Goal: Information Seeking & Learning: Learn about a topic

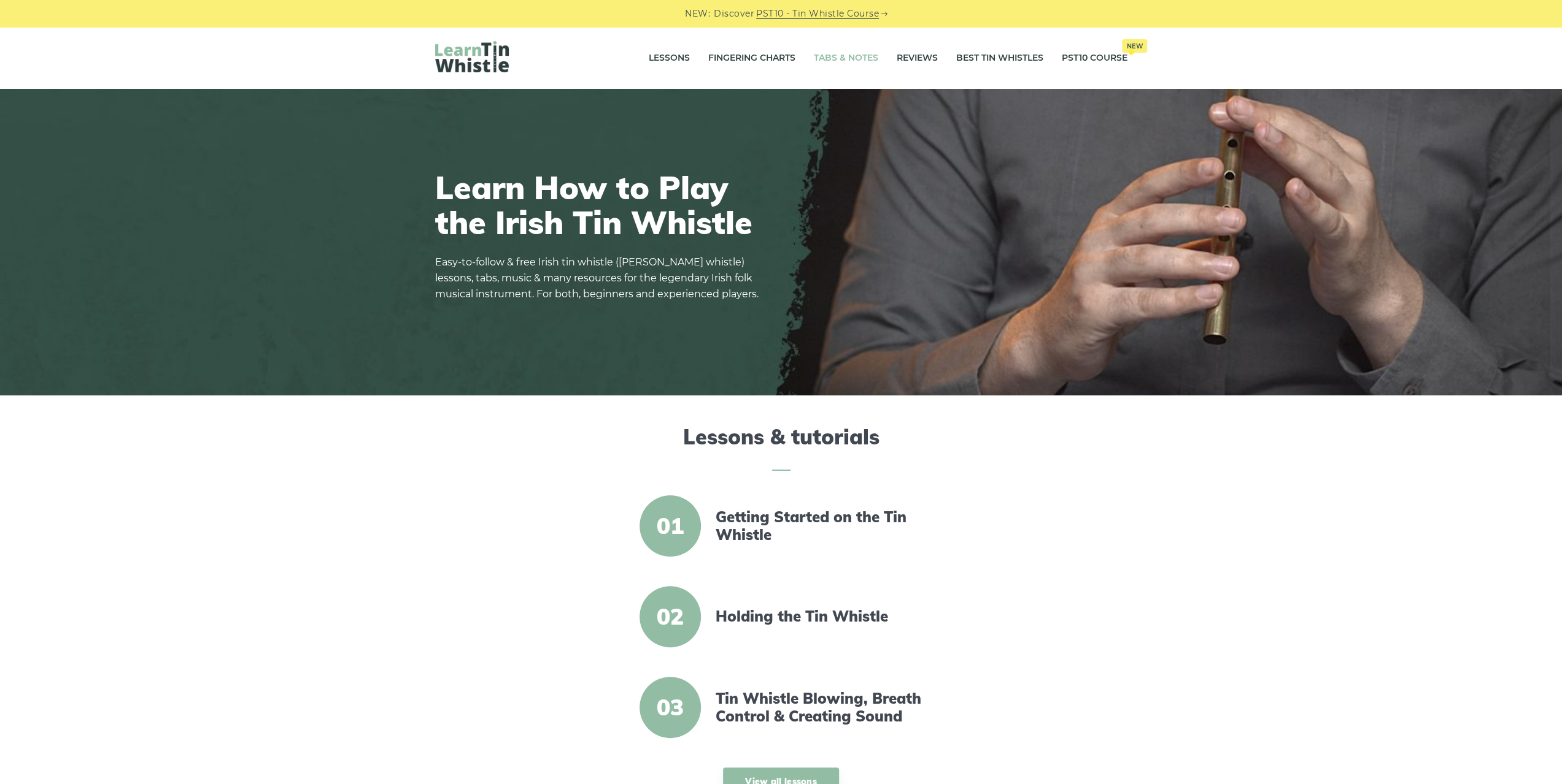
click at [824, 52] on link "Tabs & Notes" at bounding box center [846, 58] width 65 height 31
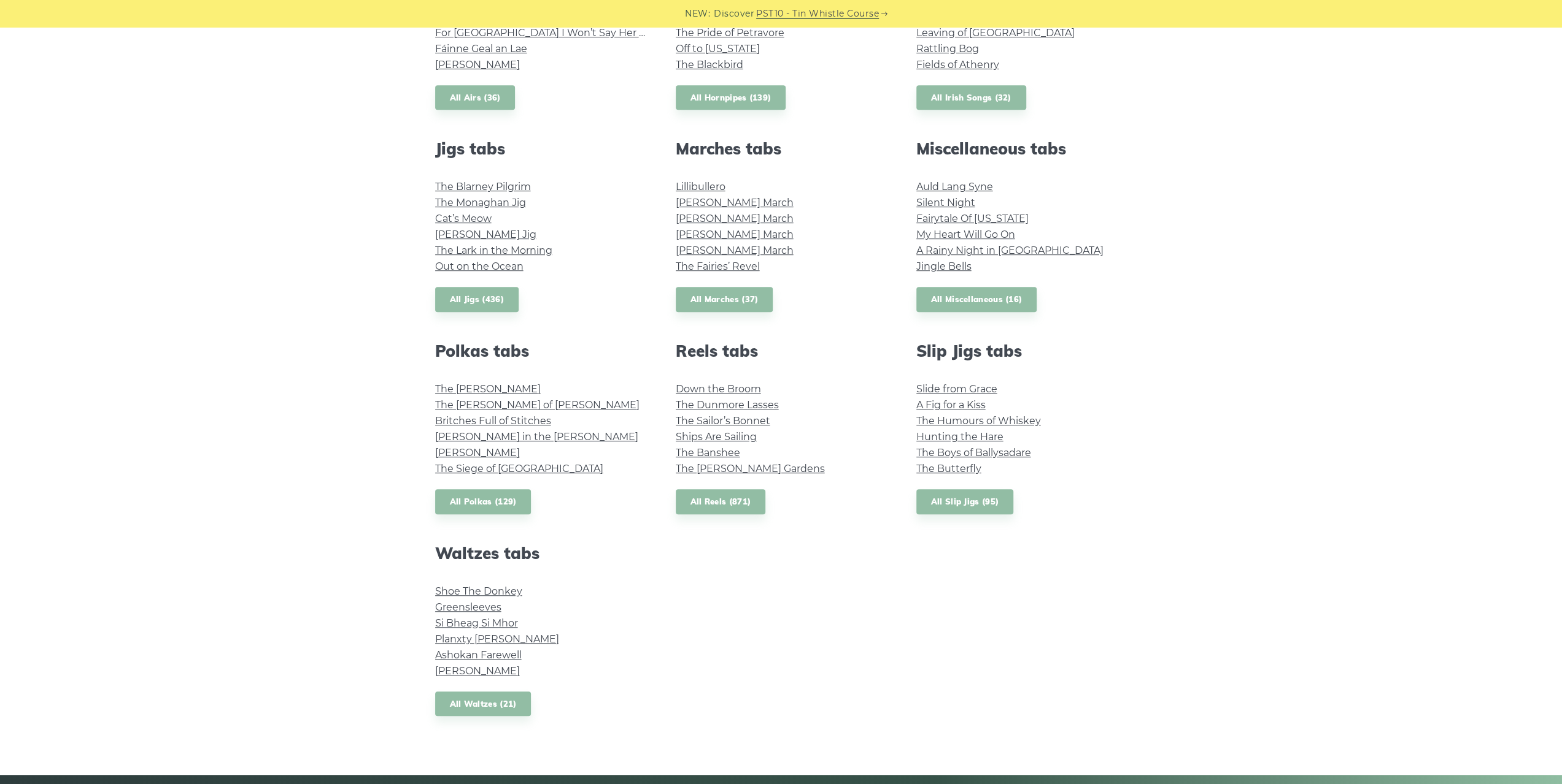
scroll to position [614, 0]
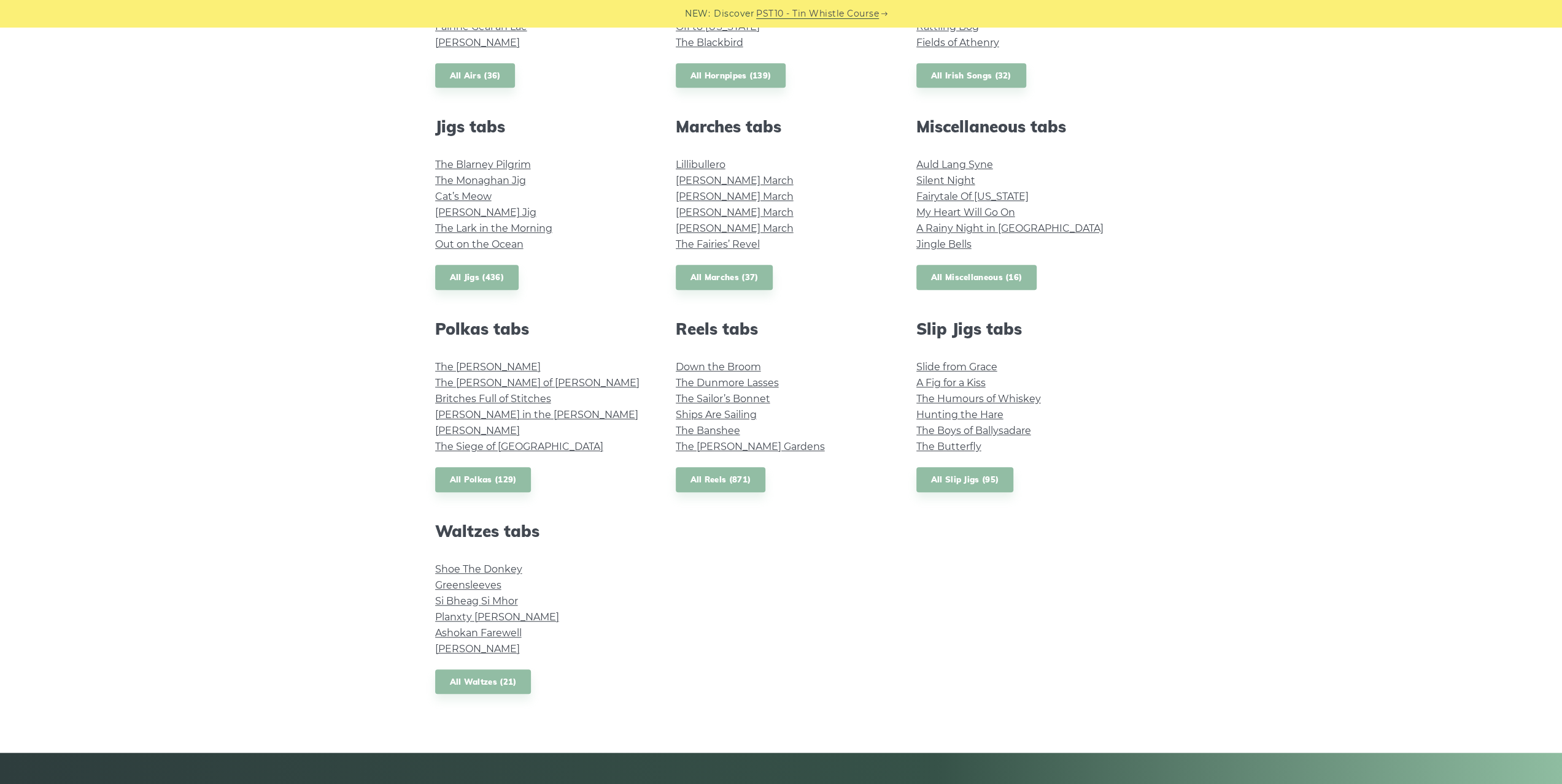
click at [1001, 276] on link "All Miscellaneous (16)" at bounding box center [976, 277] width 121 height 25
click at [492, 675] on link "All Waltzes (21)" at bounding box center [483, 682] width 96 height 25
click at [963, 476] on link "All Slip Jigs (95)" at bounding box center [964, 480] width 97 height 25
click at [485, 476] on link "All Polkas (129)" at bounding box center [483, 480] width 96 height 25
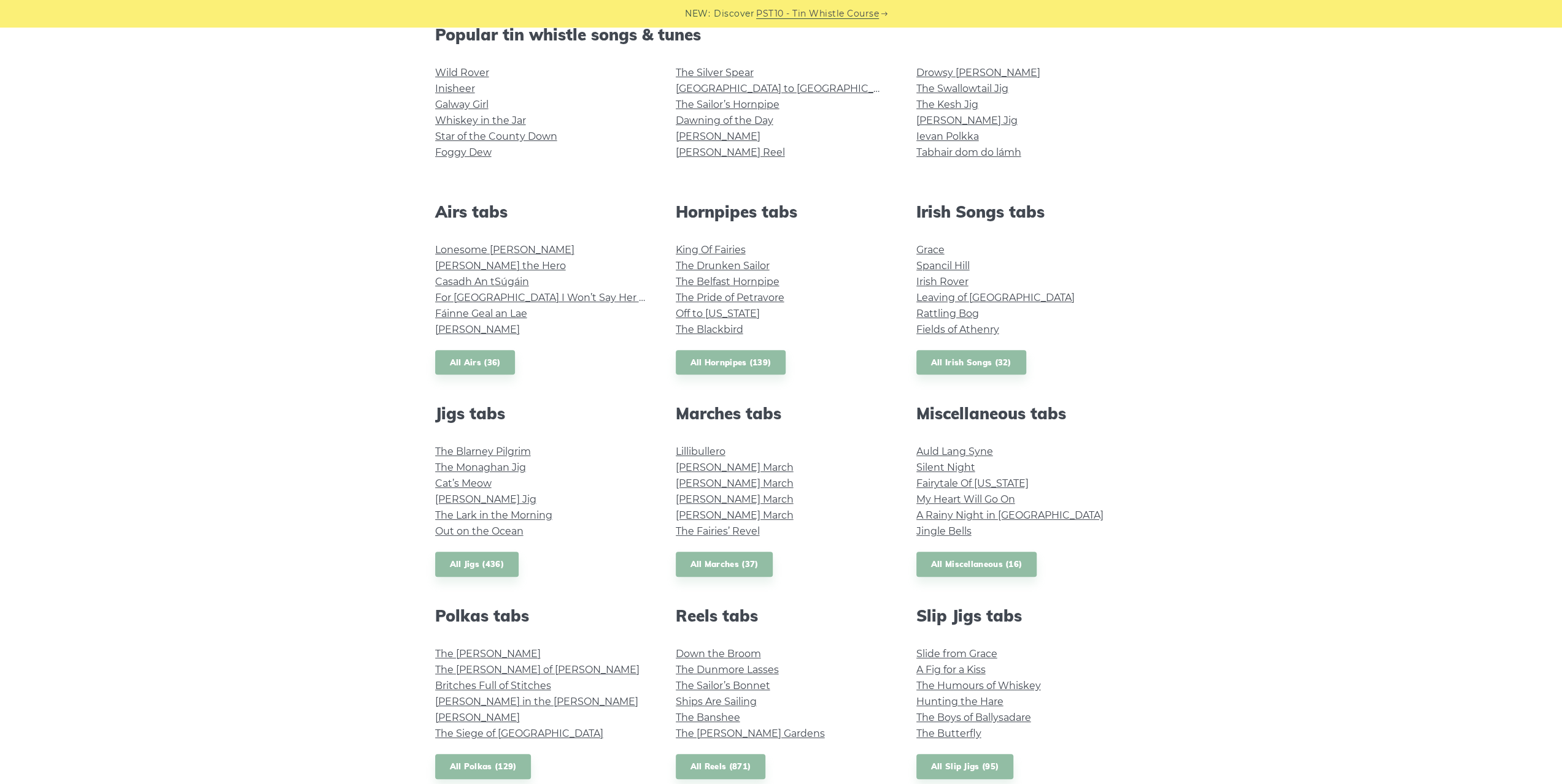
scroll to position [307, 0]
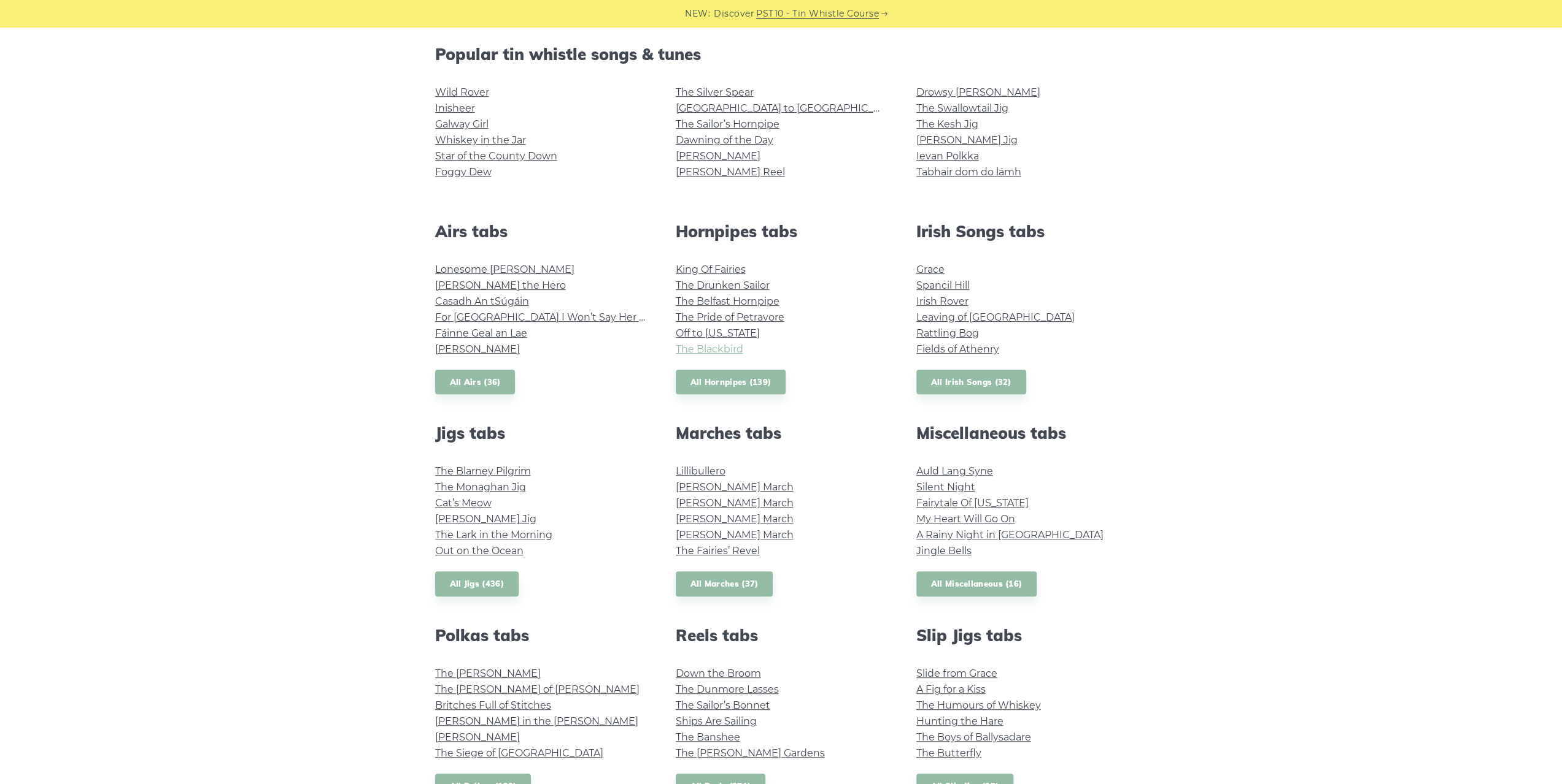
click at [729, 352] on link "The Blackbird" at bounding box center [708, 349] width 67 height 11
click at [726, 345] on link "The Blackbird" at bounding box center [708, 349] width 67 height 11
click at [704, 382] on link "All Hornpipes (139)" at bounding box center [730, 382] width 110 height 25
click at [493, 379] on link "All Airs (36)" at bounding box center [475, 382] width 80 height 25
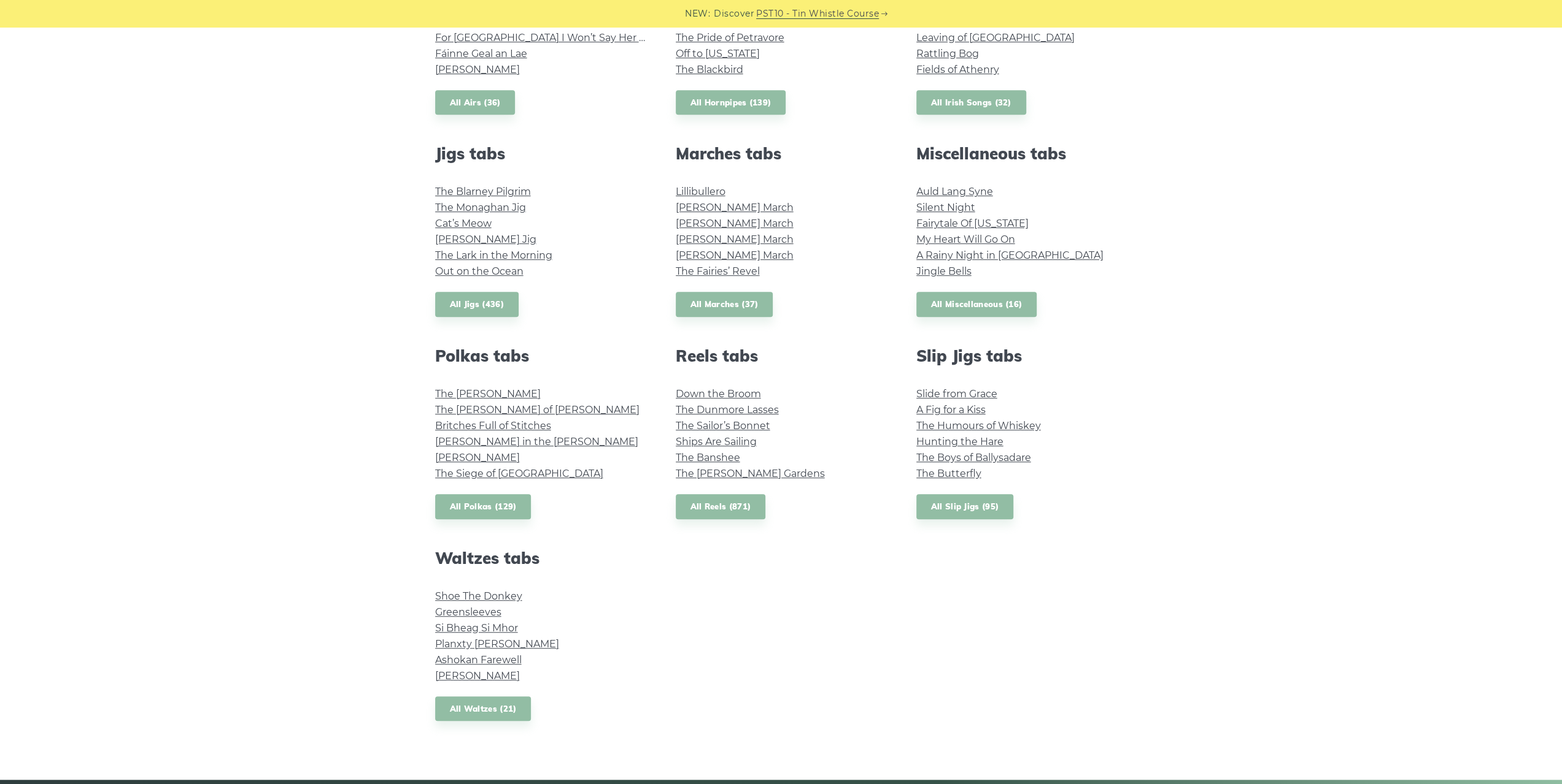
scroll to position [614, 0]
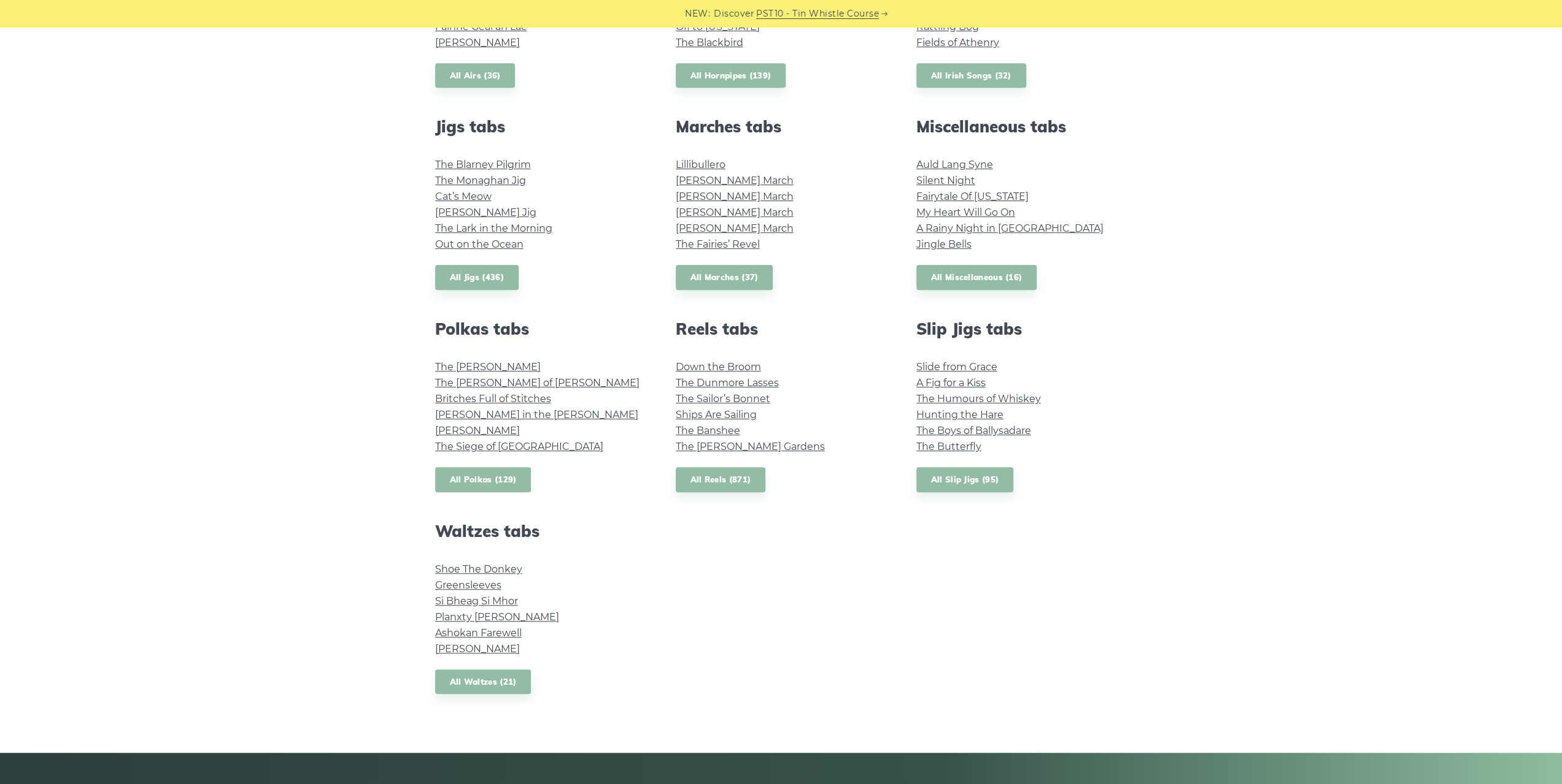
click at [488, 477] on link "All Polkas (129)" at bounding box center [483, 480] width 96 height 25
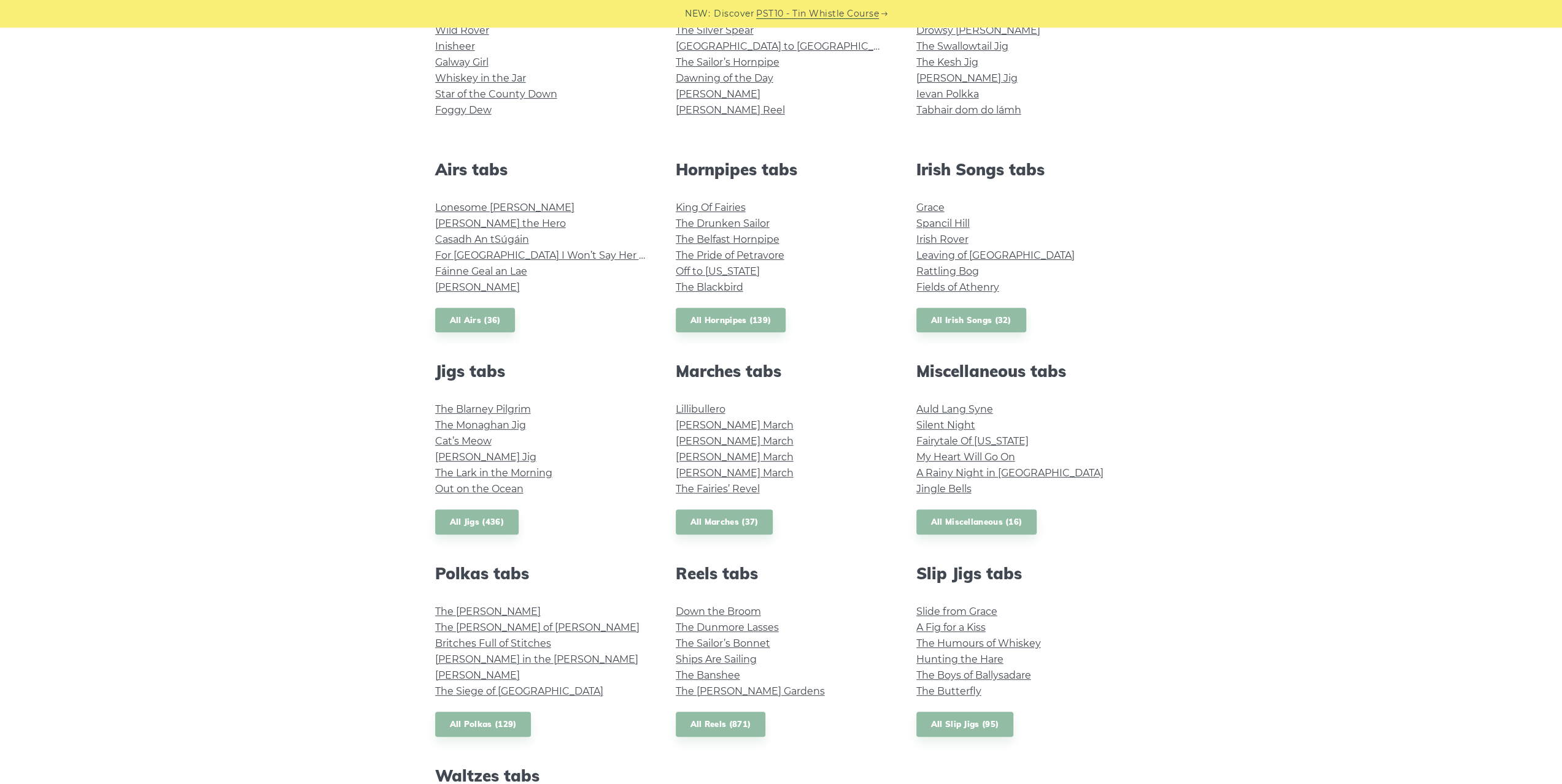
scroll to position [368, 0]
click at [960, 312] on link "All Irish Songs (32)" at bounding box center [971, 321] width 110 height 25
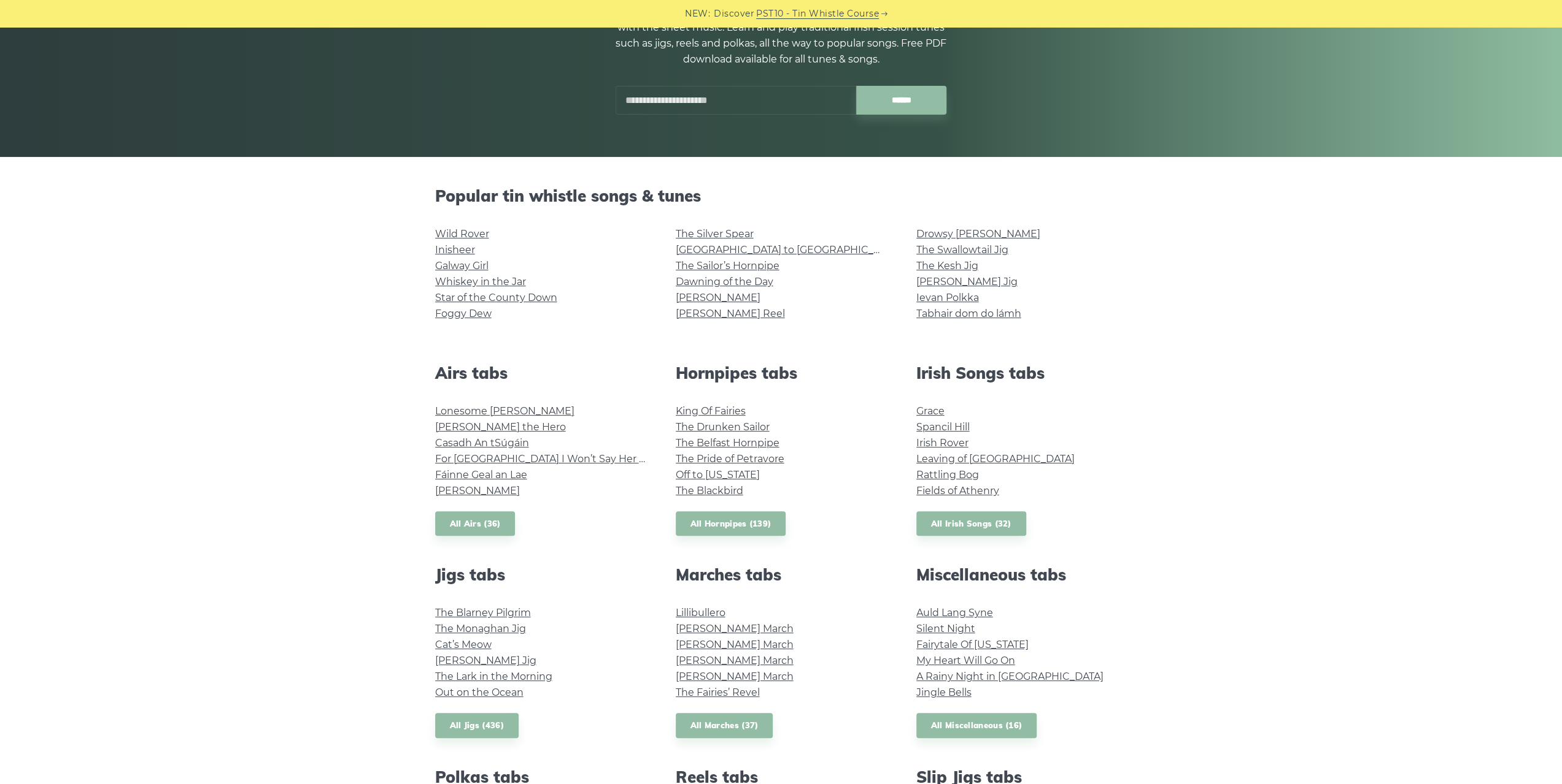
scroll to position [122, 0]
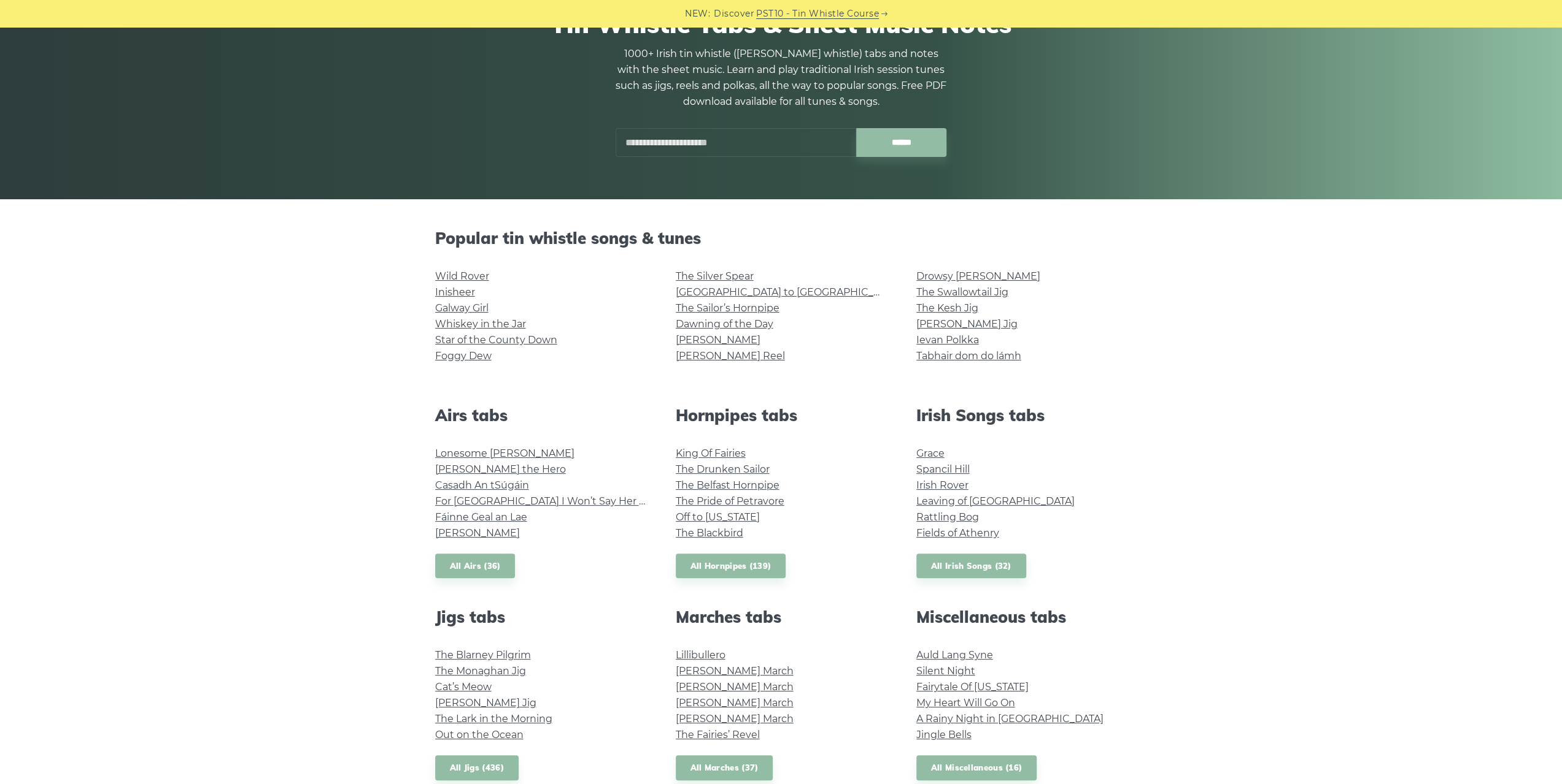
click at [661, 142] on input "text" at bounding box center [736, 142] width 241 height 29
click at [856, 128] on input "******" at bounding box center [901, 142] width 90 height 29
click at [710, 186] on li "Saint Patrick’s Day" at bounding box center [736, 185] width 225 height 15
type input "**********"
click at [761, 468] on link "The Drunken Sailor" at bounding box center [722, 468] width 94 height 11
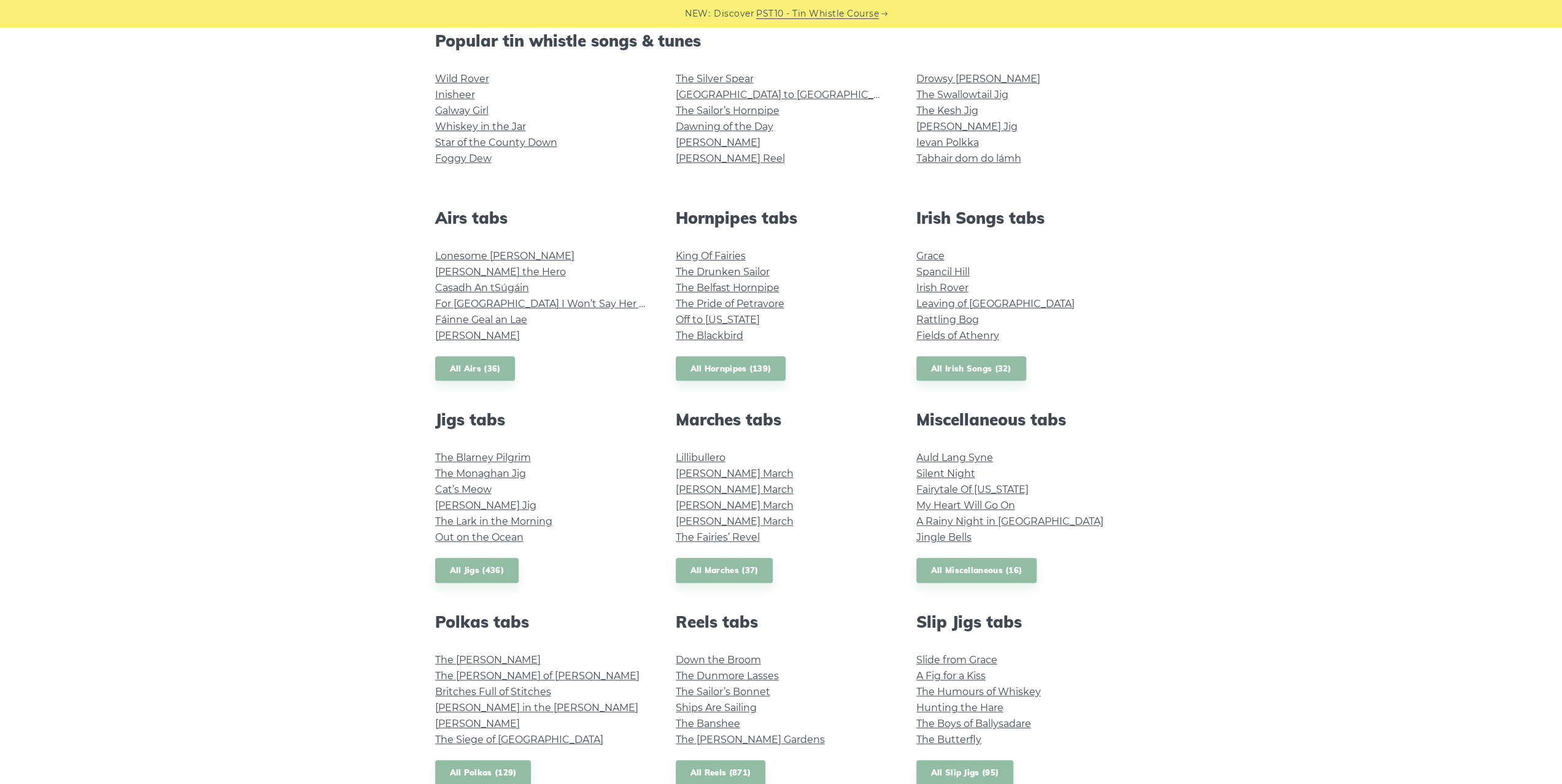
scroll to position [490, 0]
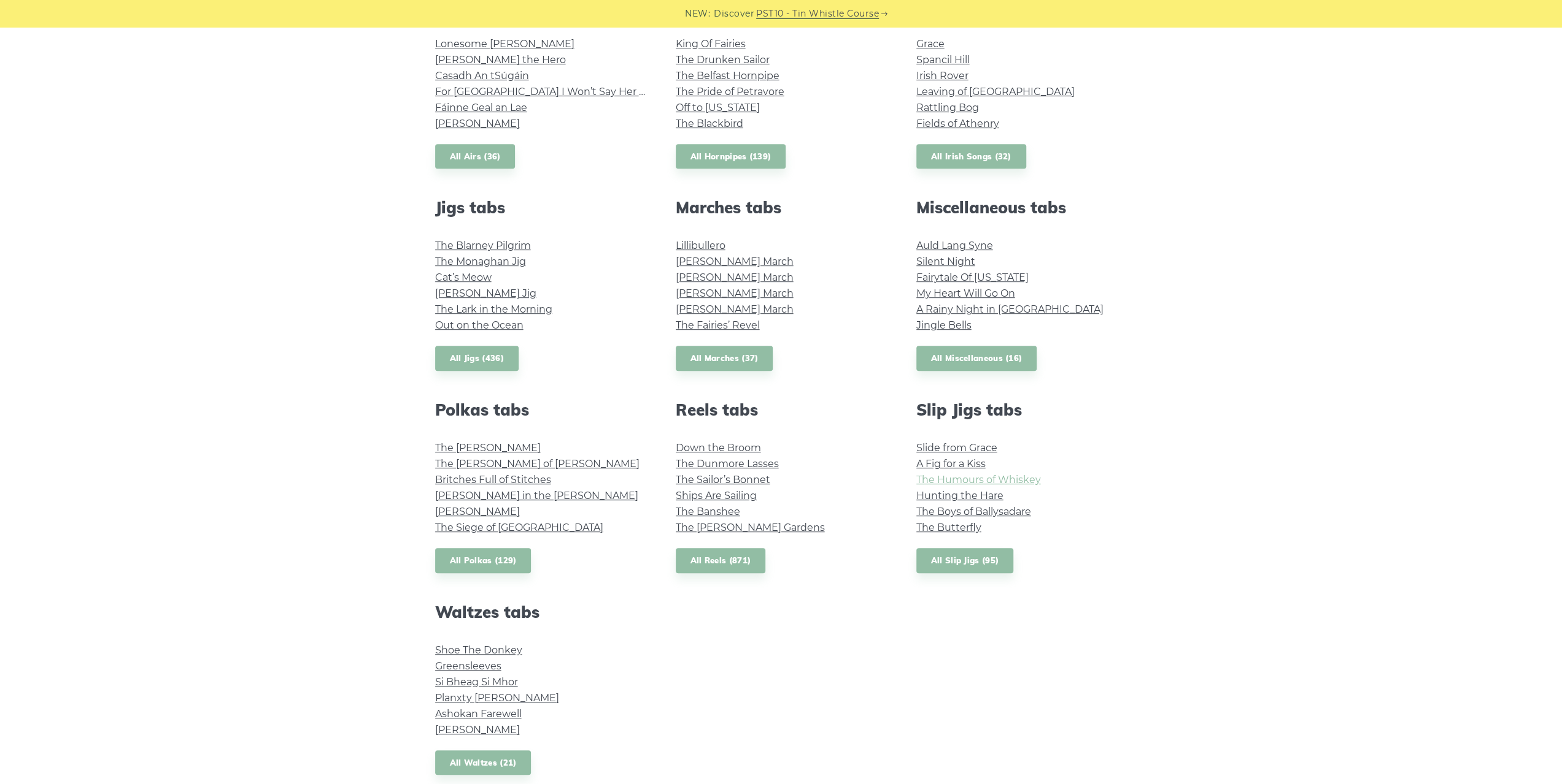
click at [1017, 519] on div "Slip Jigs tabs Slide from Grace A Fig for a Kiss The Humours of Whiskey Hunting…" at bounding box center [1022, 487] width 241 height 173
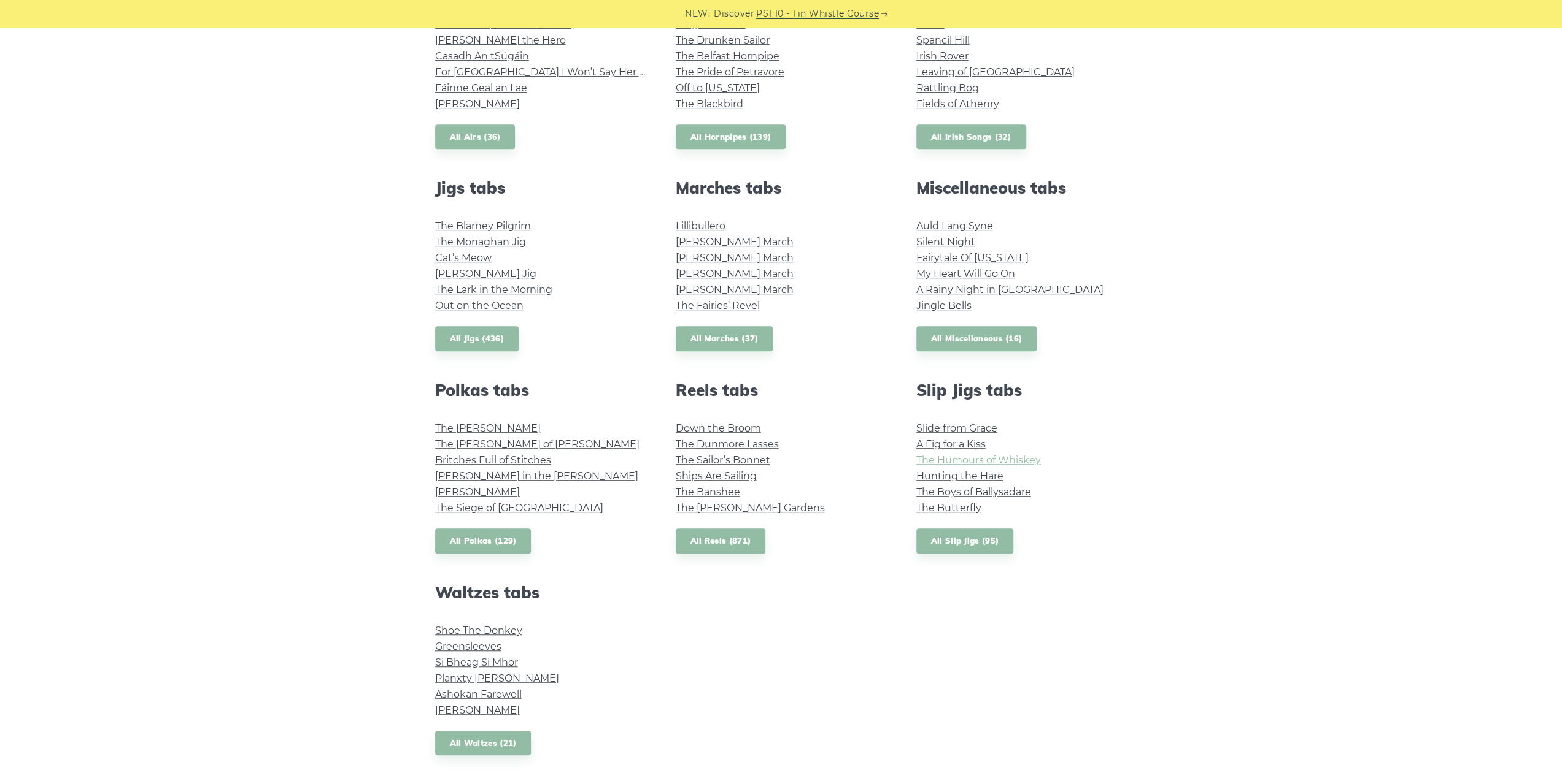
click at [1002, 461] on link "The Humours of Whiskey" at bounding box center [978, 460] width 124 height 11
click at [756, 325] on div "Marches tabs Lillibullero O’Sullivan’s March Brian Boru’s March O’Neill’s March…" at bounding box center [781, 265] width 241 height 173
click at [750, 336] on link "All Marches (37)" at bounding box center [724, 338] width 98 height 25
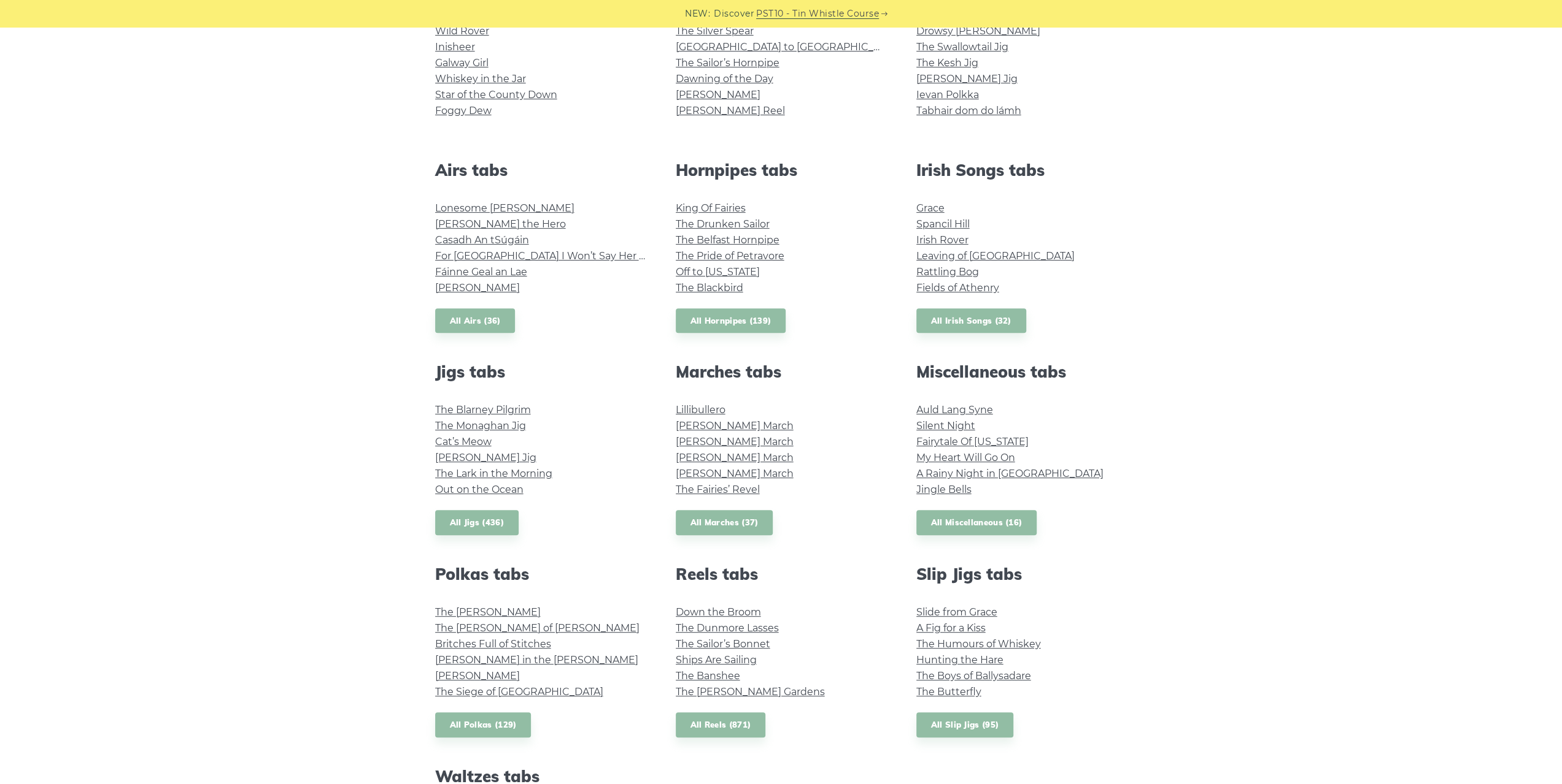
scroll to position [368, 0]
click at [724, 722] on link "All Reels (871)" at bounding box center [720, 725] width 90 height 25
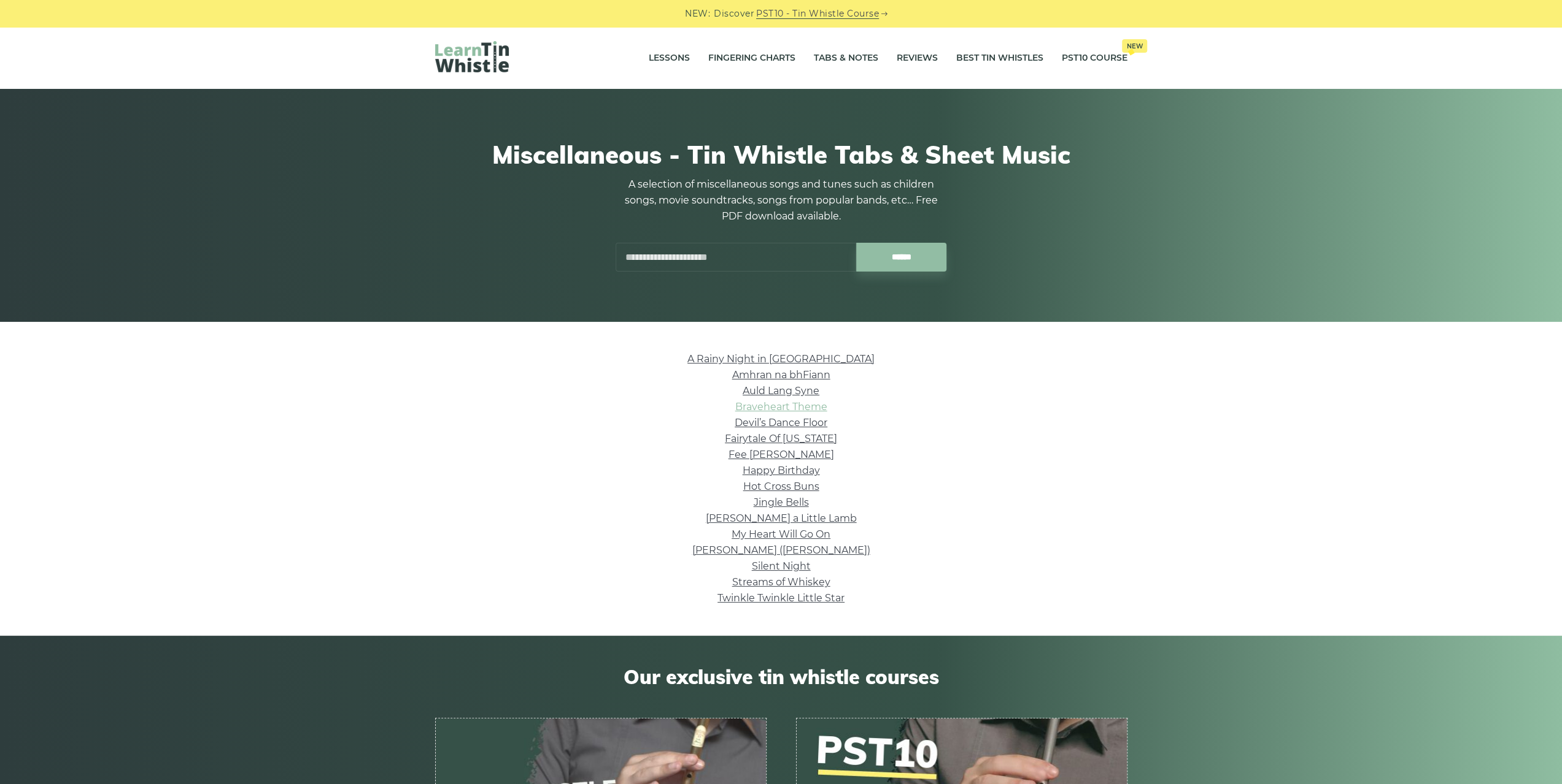
click at [771, 405] on link "Braveheart Theme" at bounding box center [781, 406] width 92 height 11
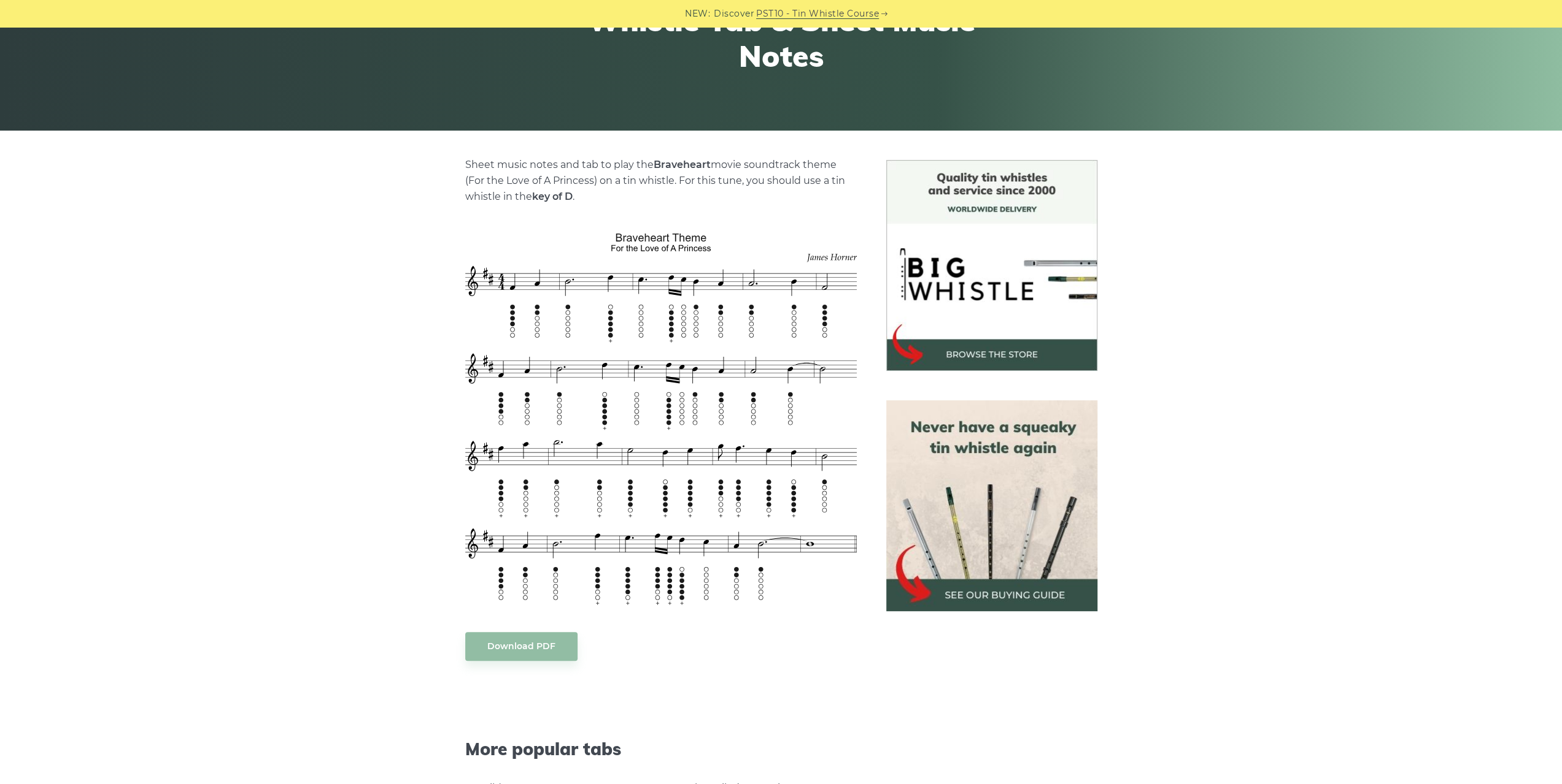
scroll to position [246, 0]
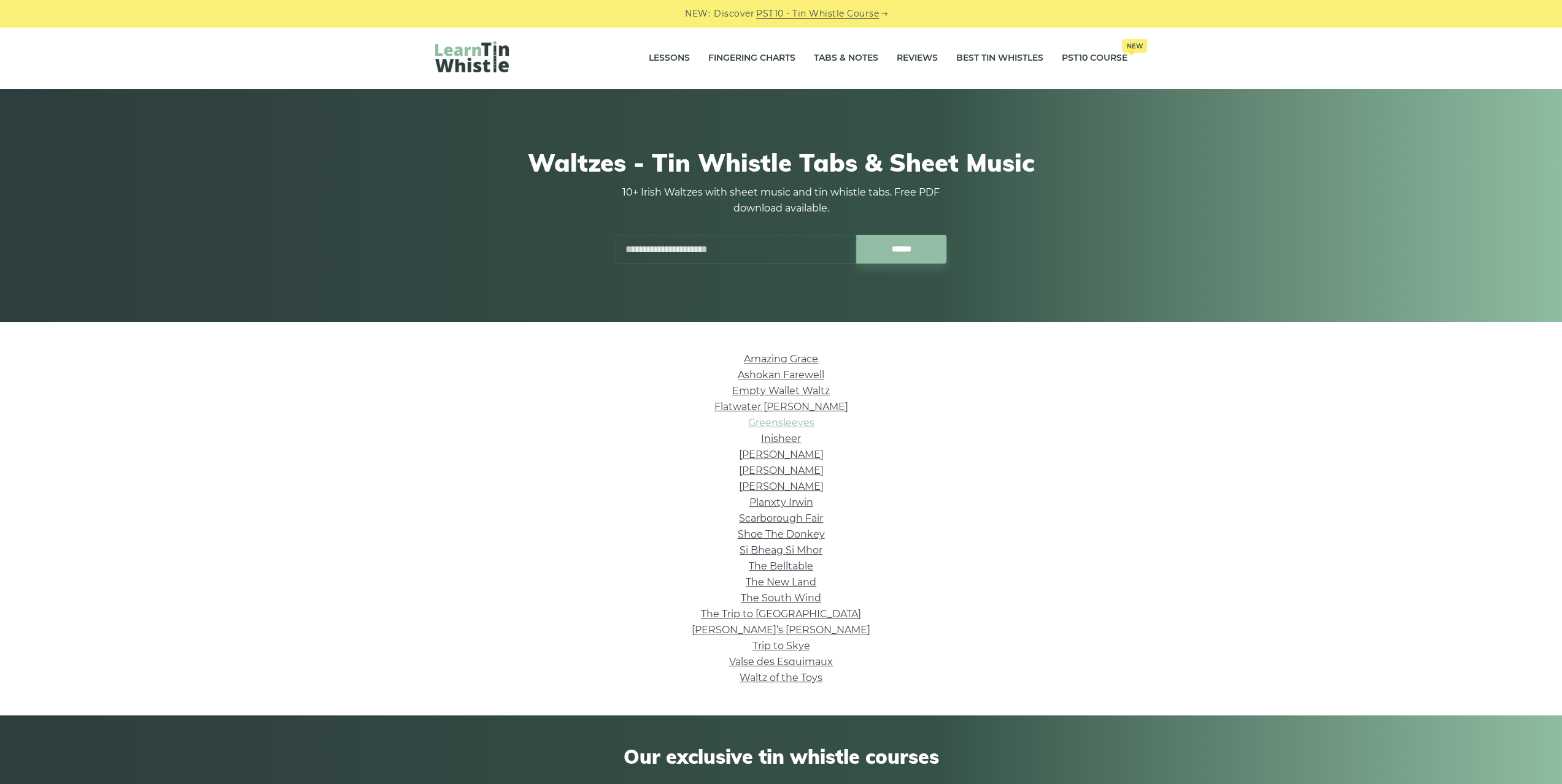
click at [770, 425] on link "Greensleeves" at bounding box center [781, 422] width 66 height 11
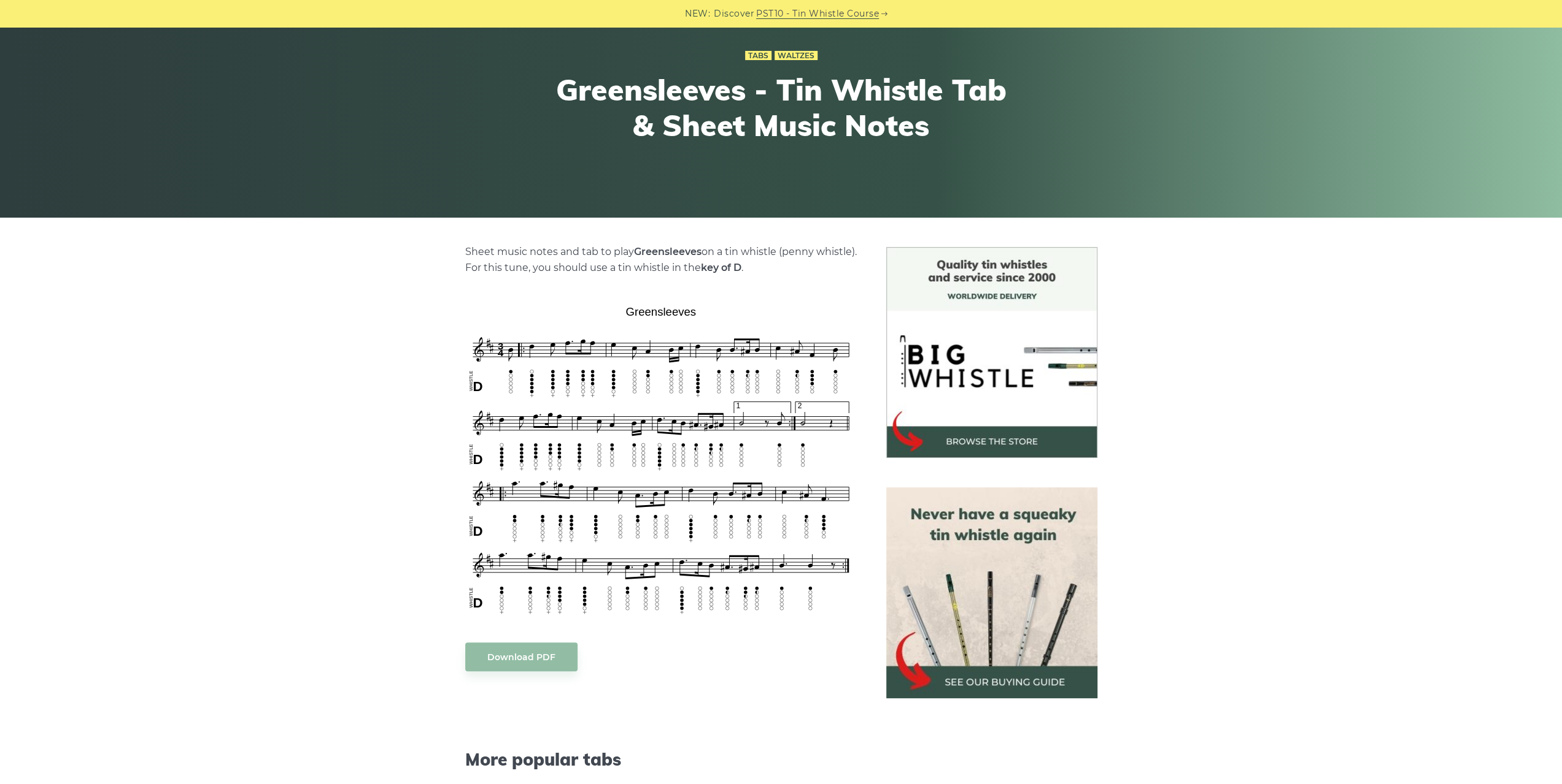
scroll to position [122, 0]
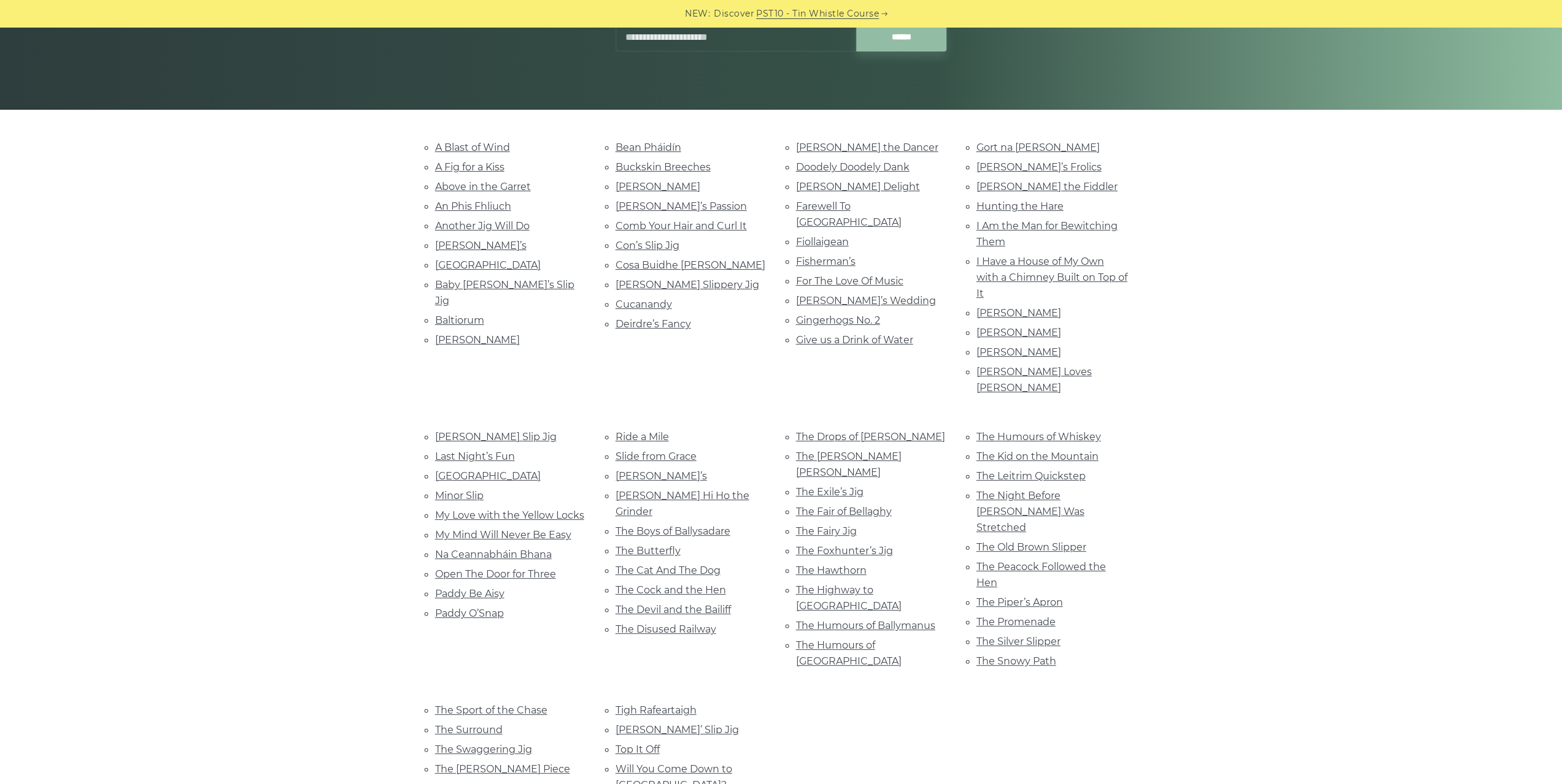
scroll to position [184, 0]
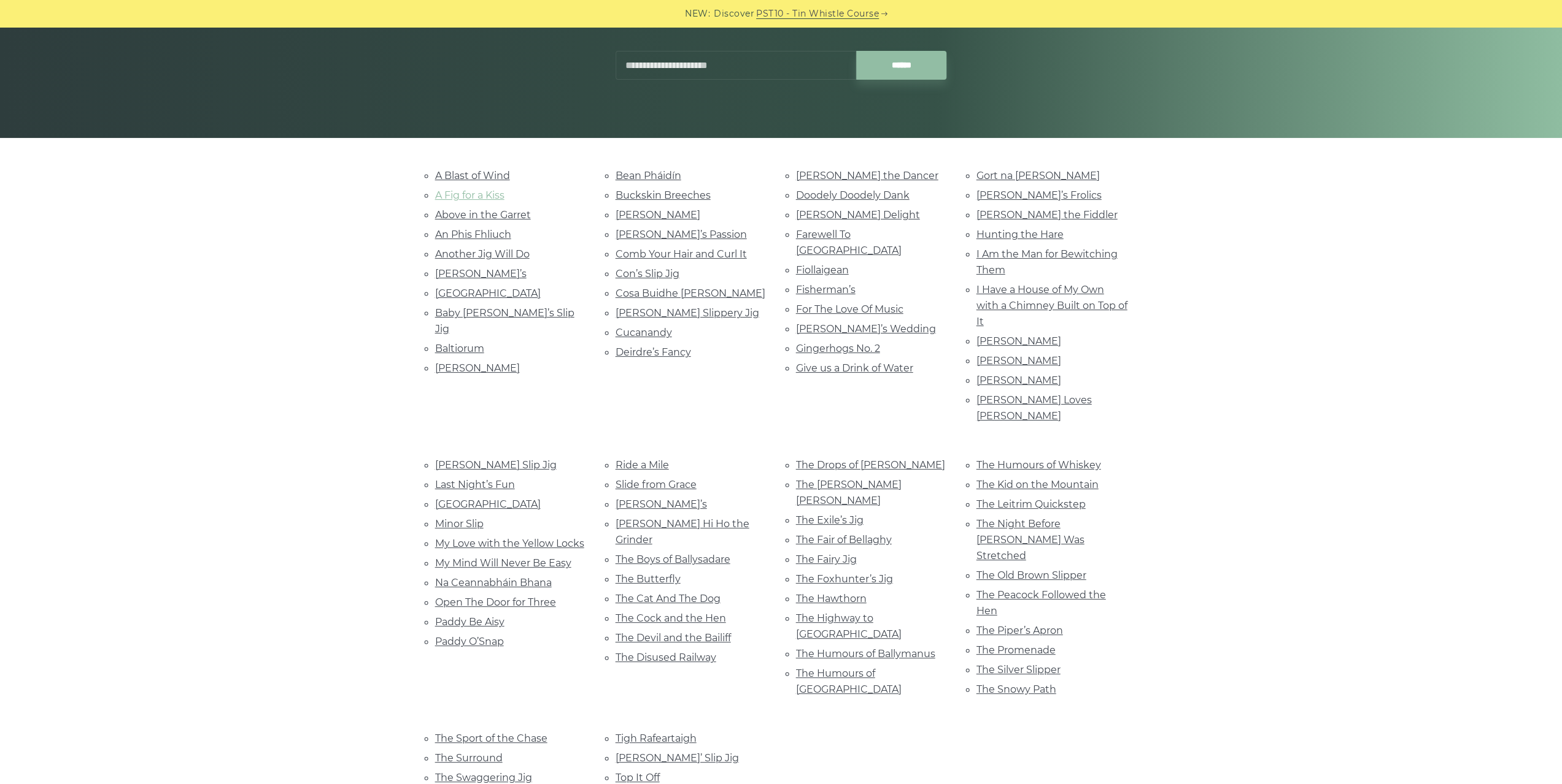
click at [450, 193] on link "A Fig for a Kiss" at bounding box center [469, 195] width 69 height 11
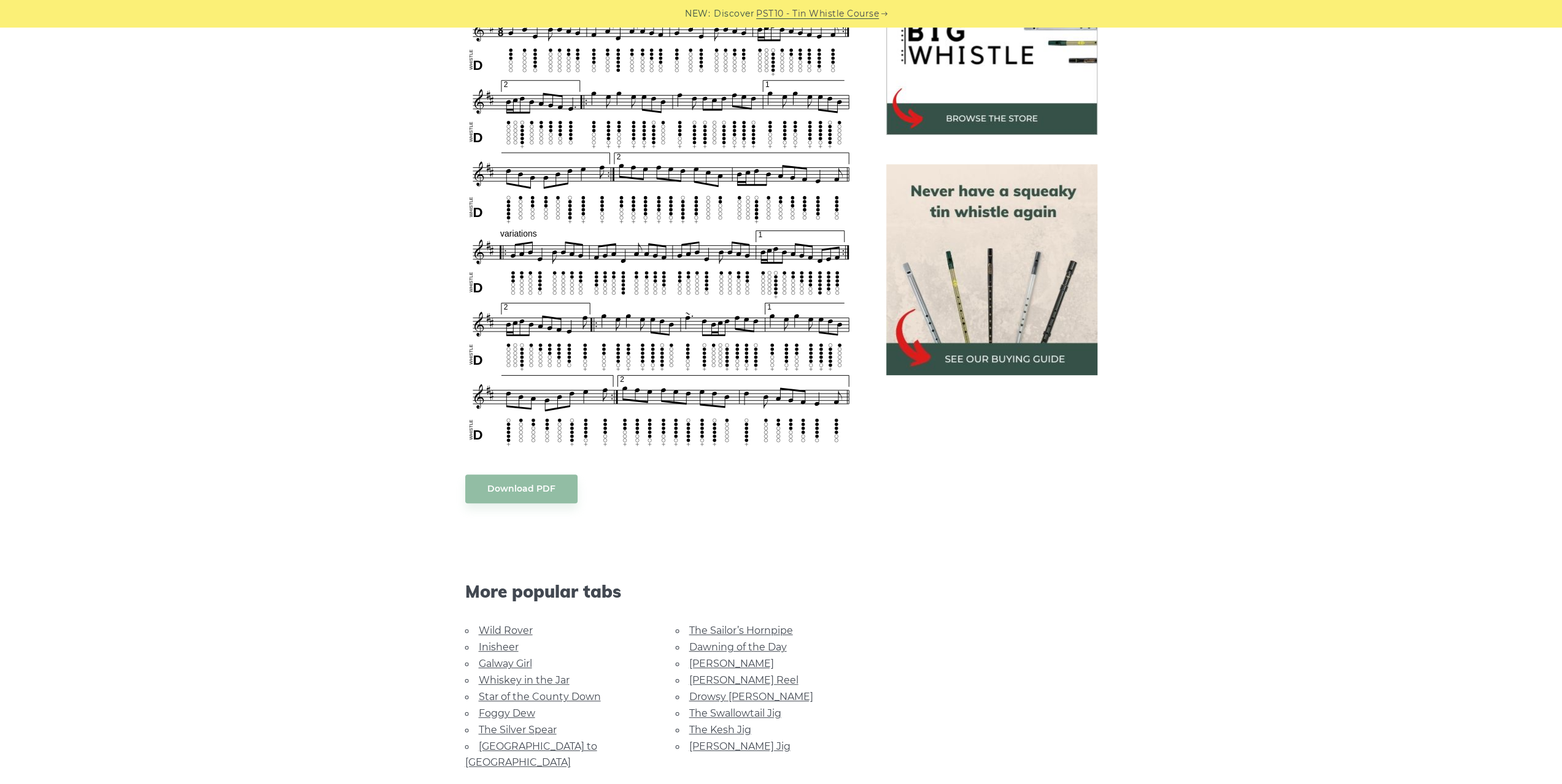
scroll to position [429, 0]
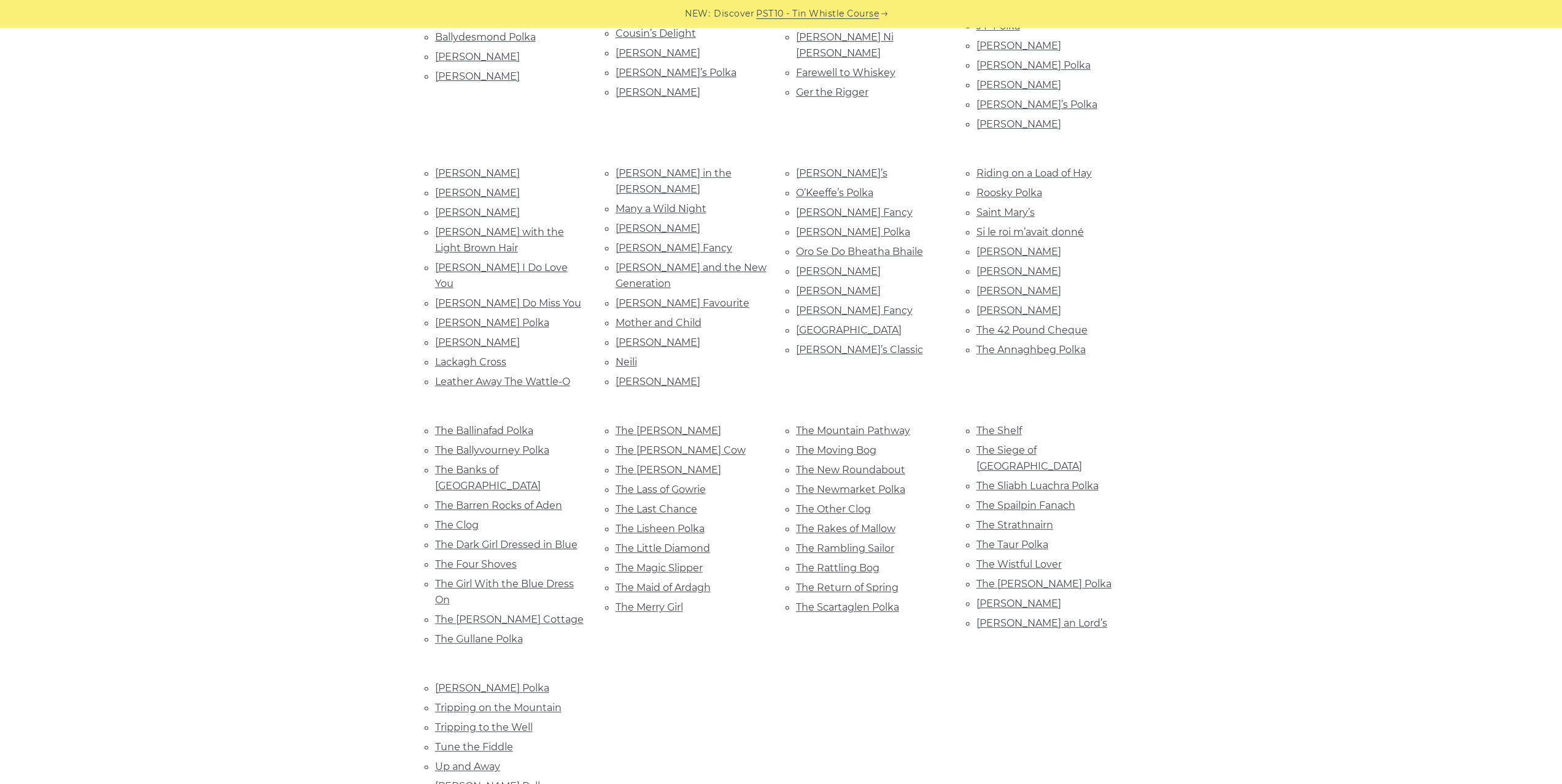
scroll to position [490, 0]
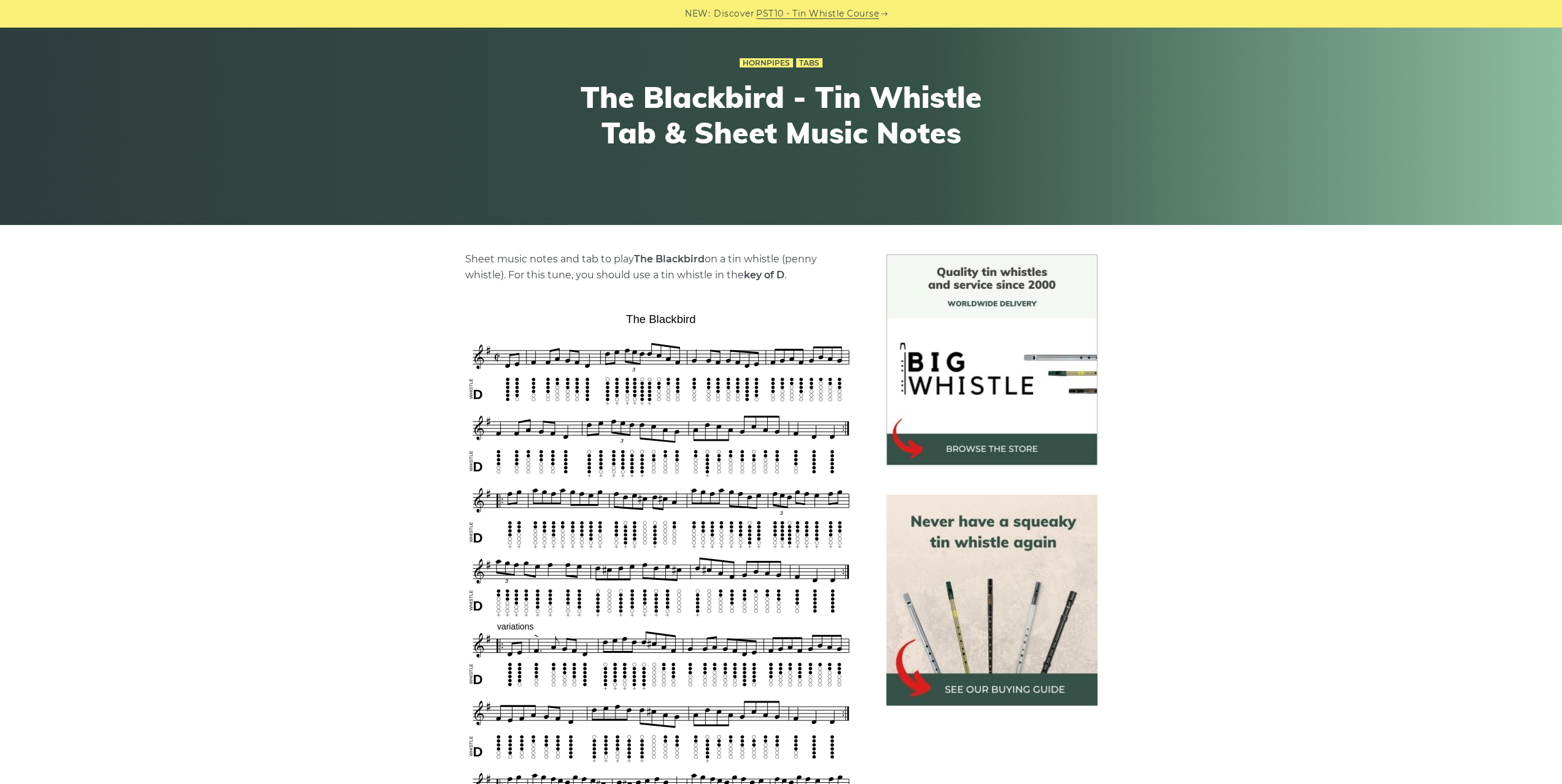
scroll to position [122, 0]
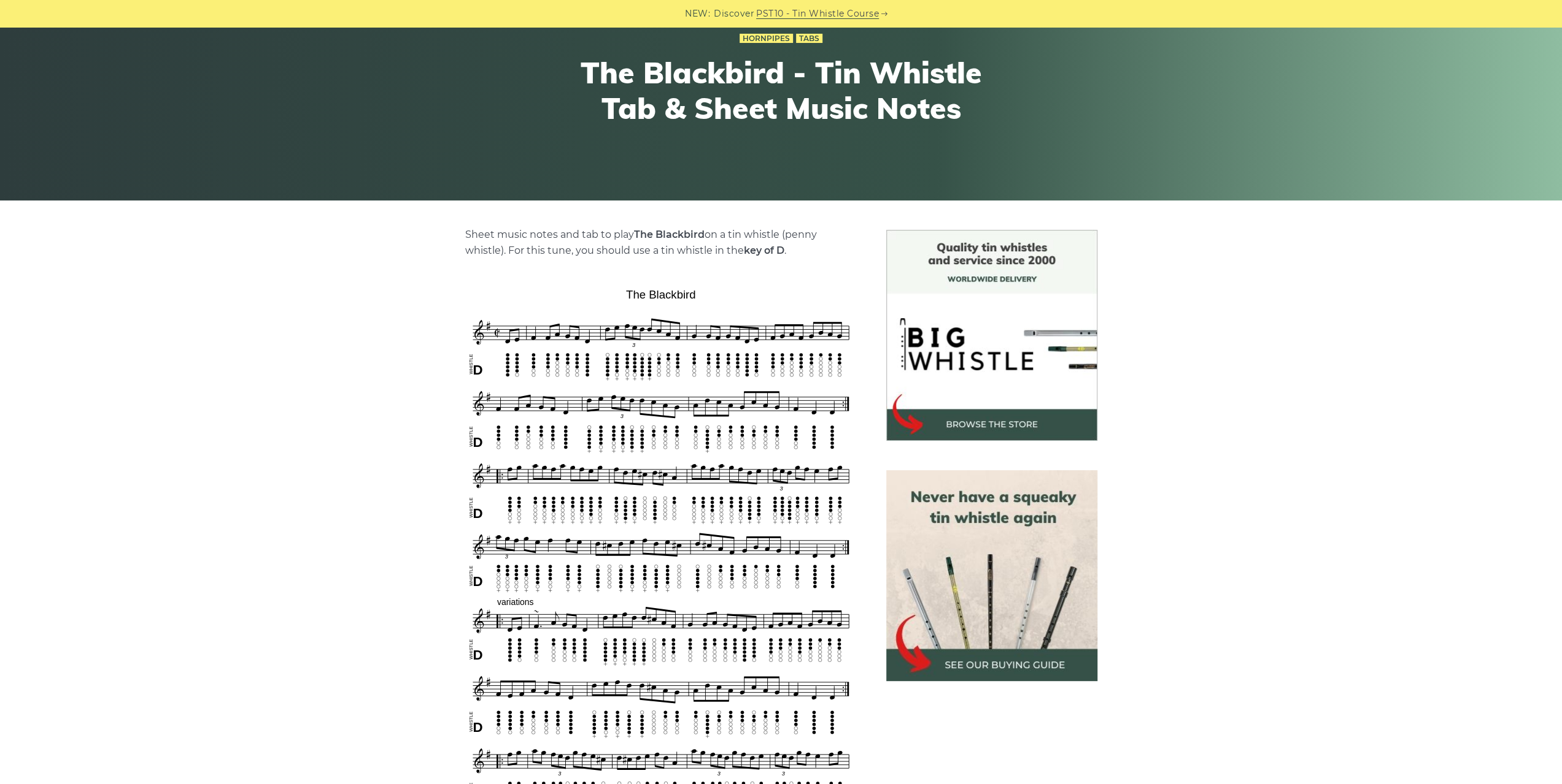
scroll to position [122, 0]
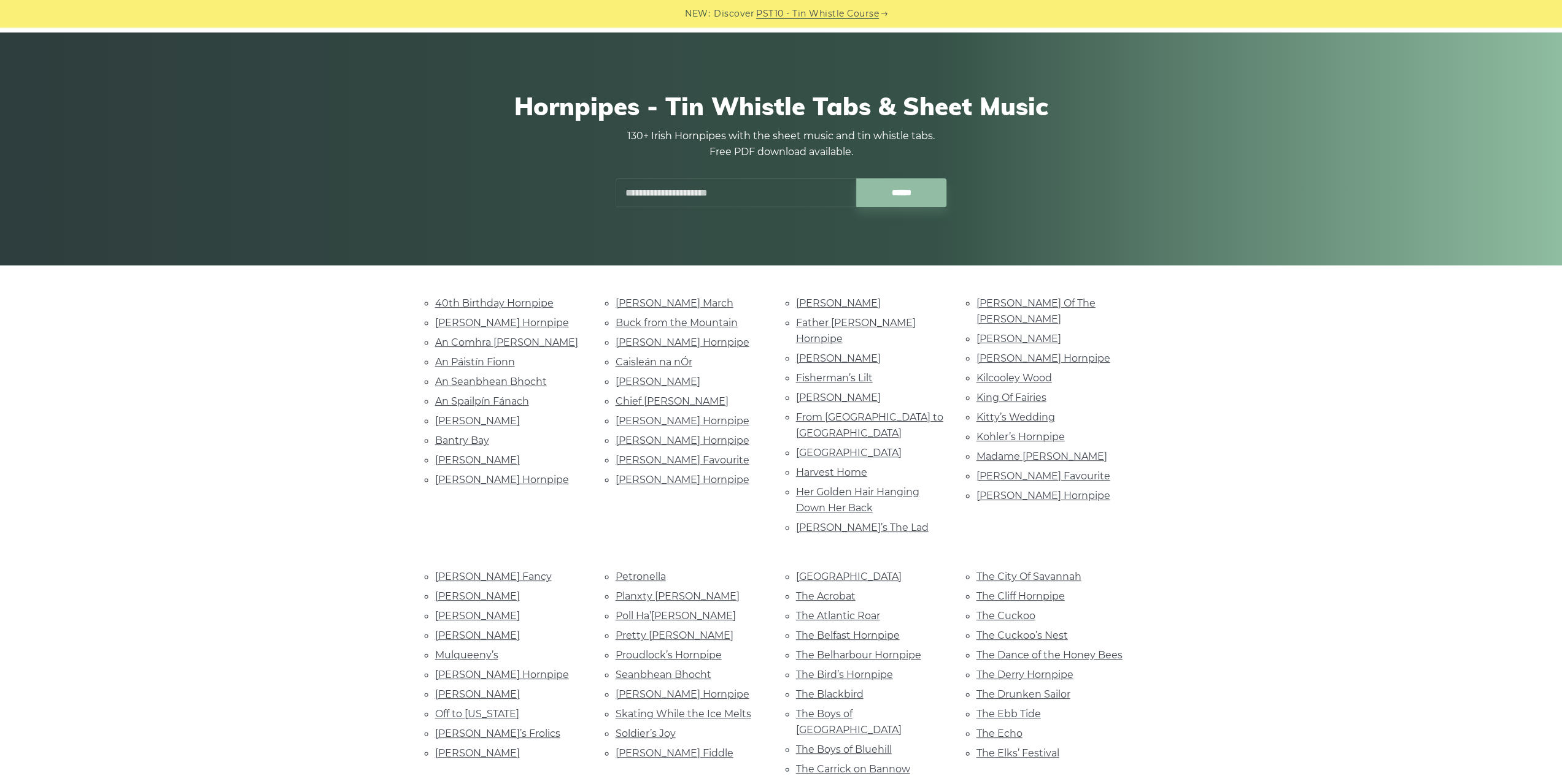
scroll to position [122, 0]
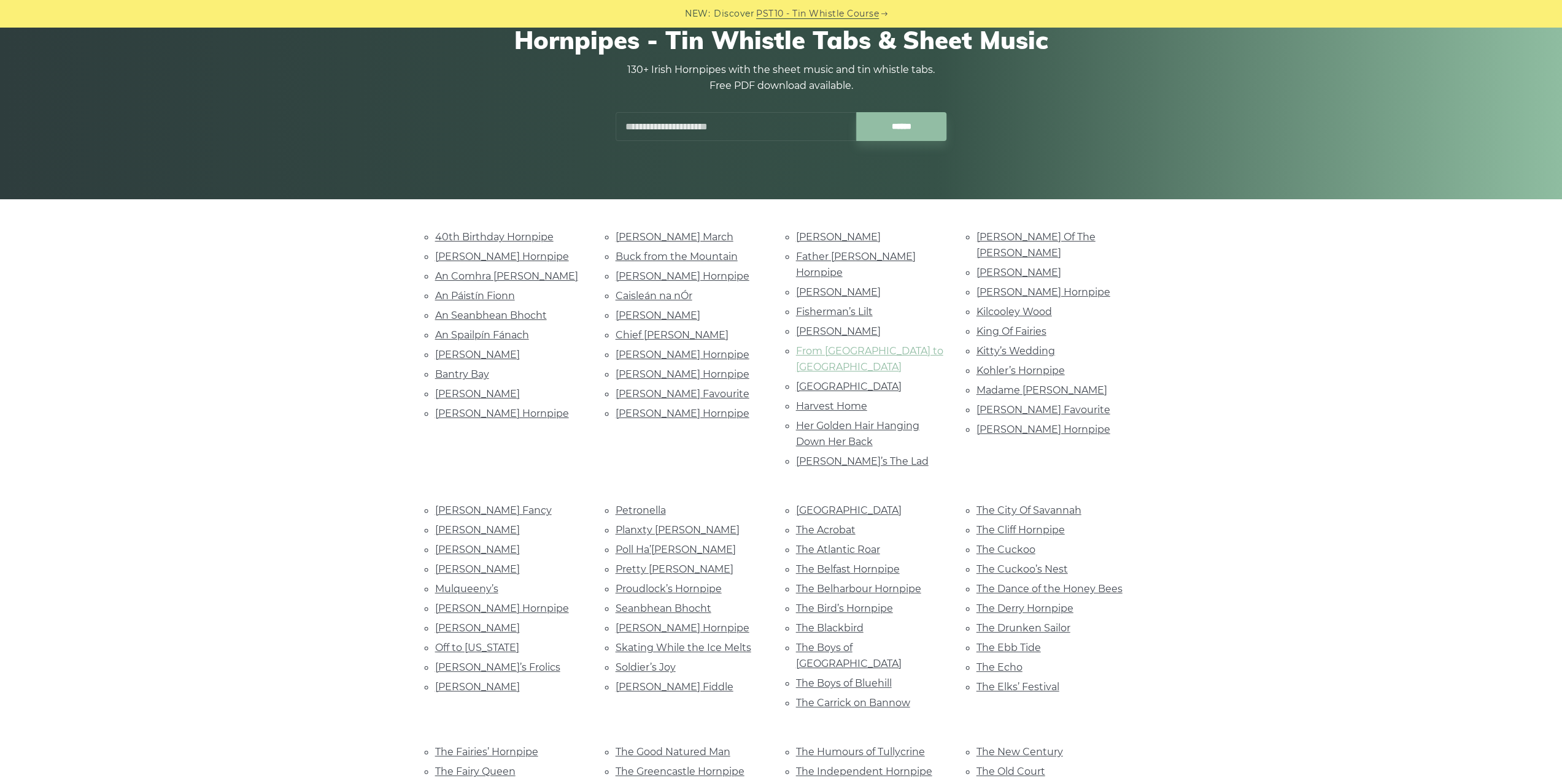
click at [886, 345] on link "From Galway to Dublin Town" at bounding box center [869, 359] width 147 height 28
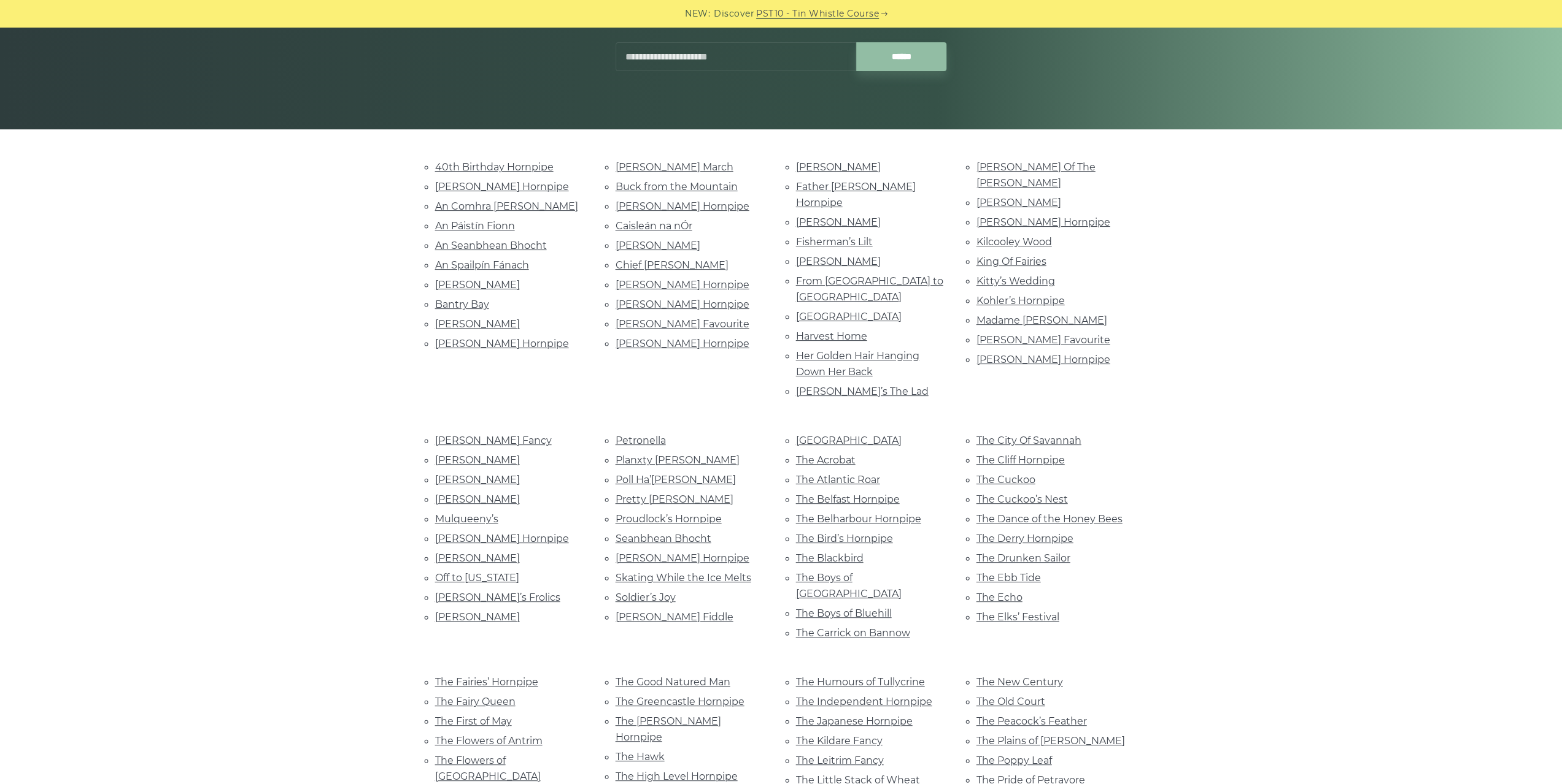
scroll to position [184, 0]
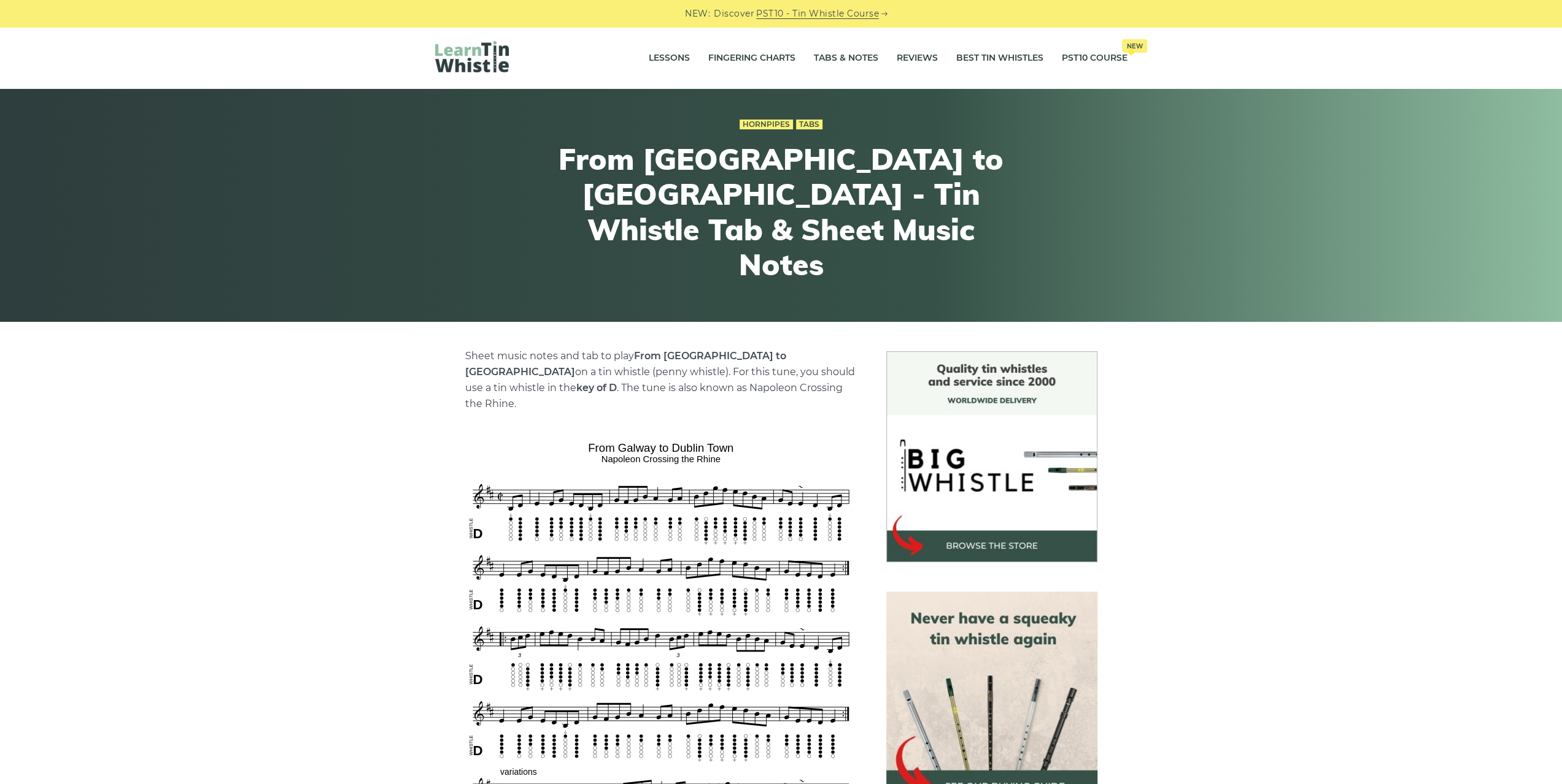
scroll to position [61, 0]
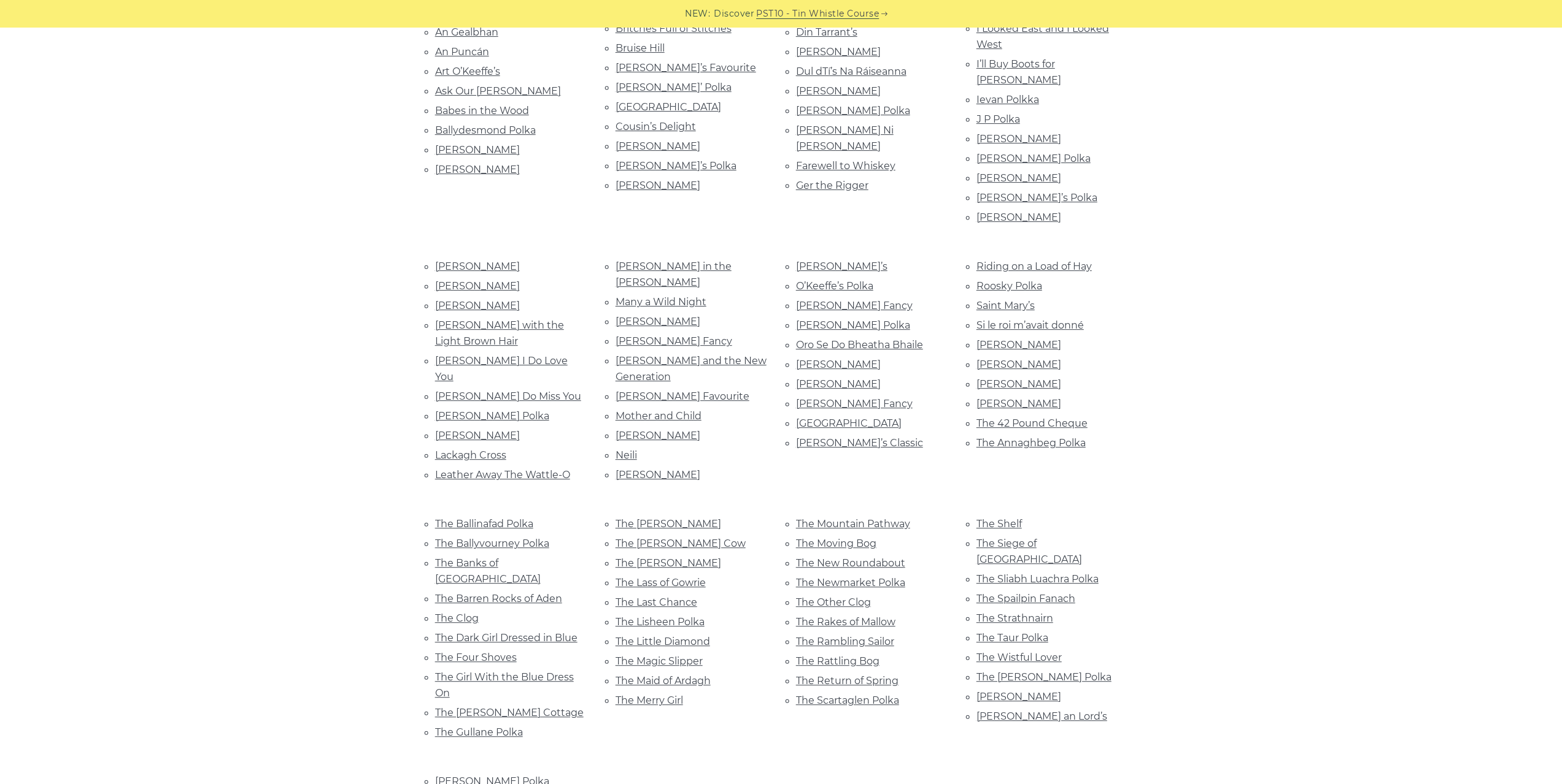
scroll to position [368, 0]
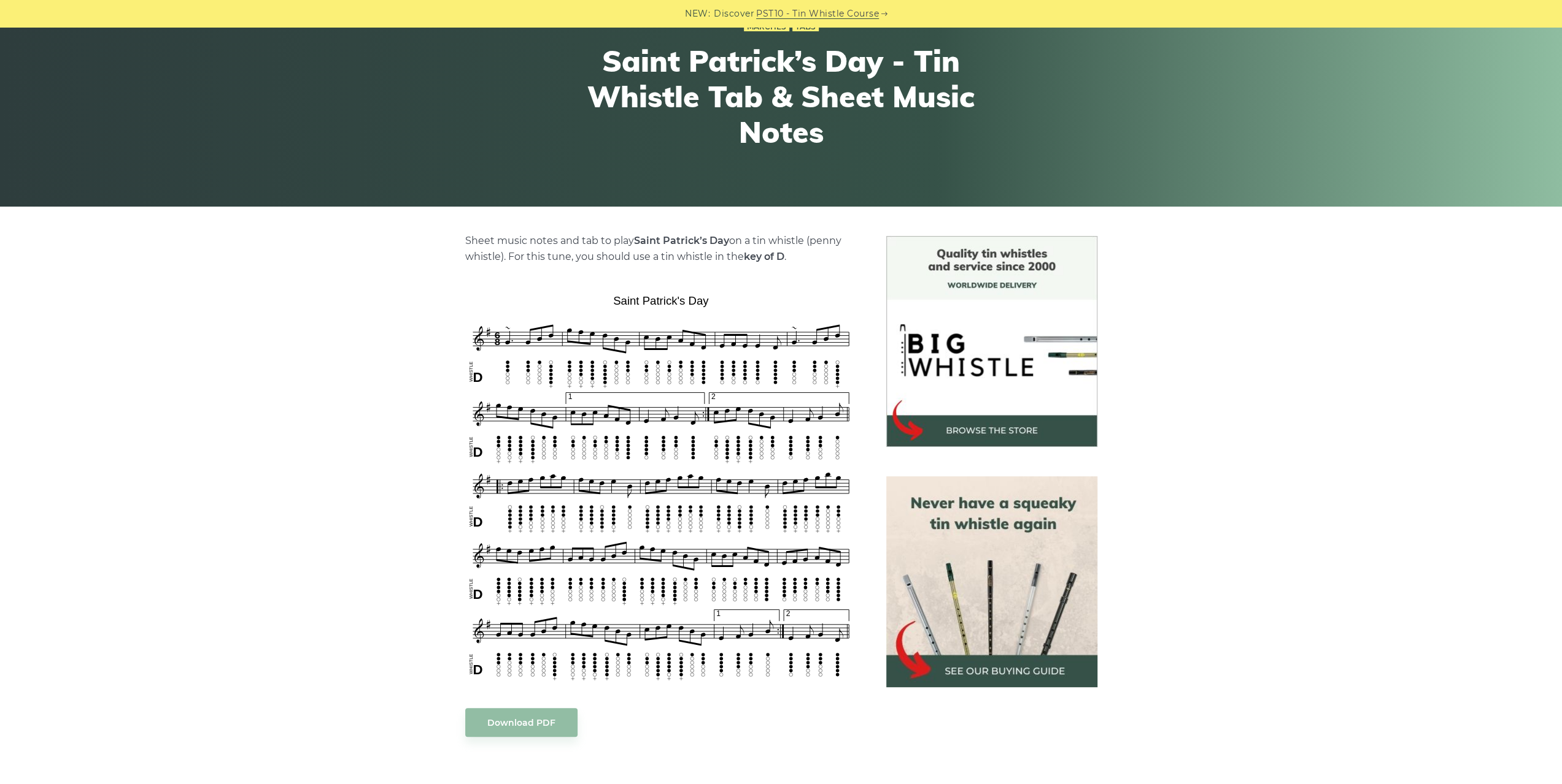
scroll to position [246, 0]
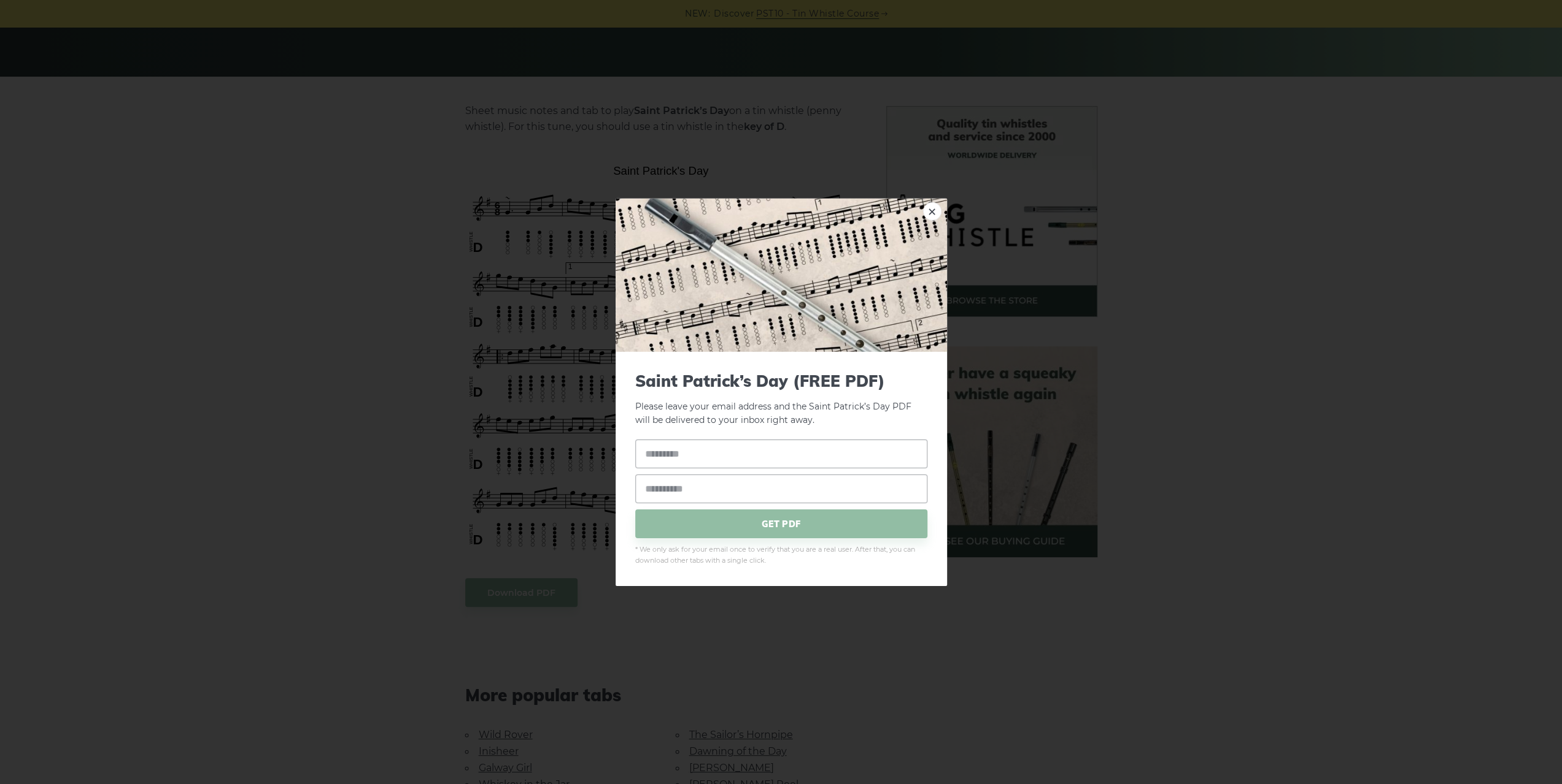
click at [380, 187] on div "× Saint Patrick’s Day (FREE PDF) Please leave your email address and the Saint …" at bounding box center [781, 392] width 1562 height 784
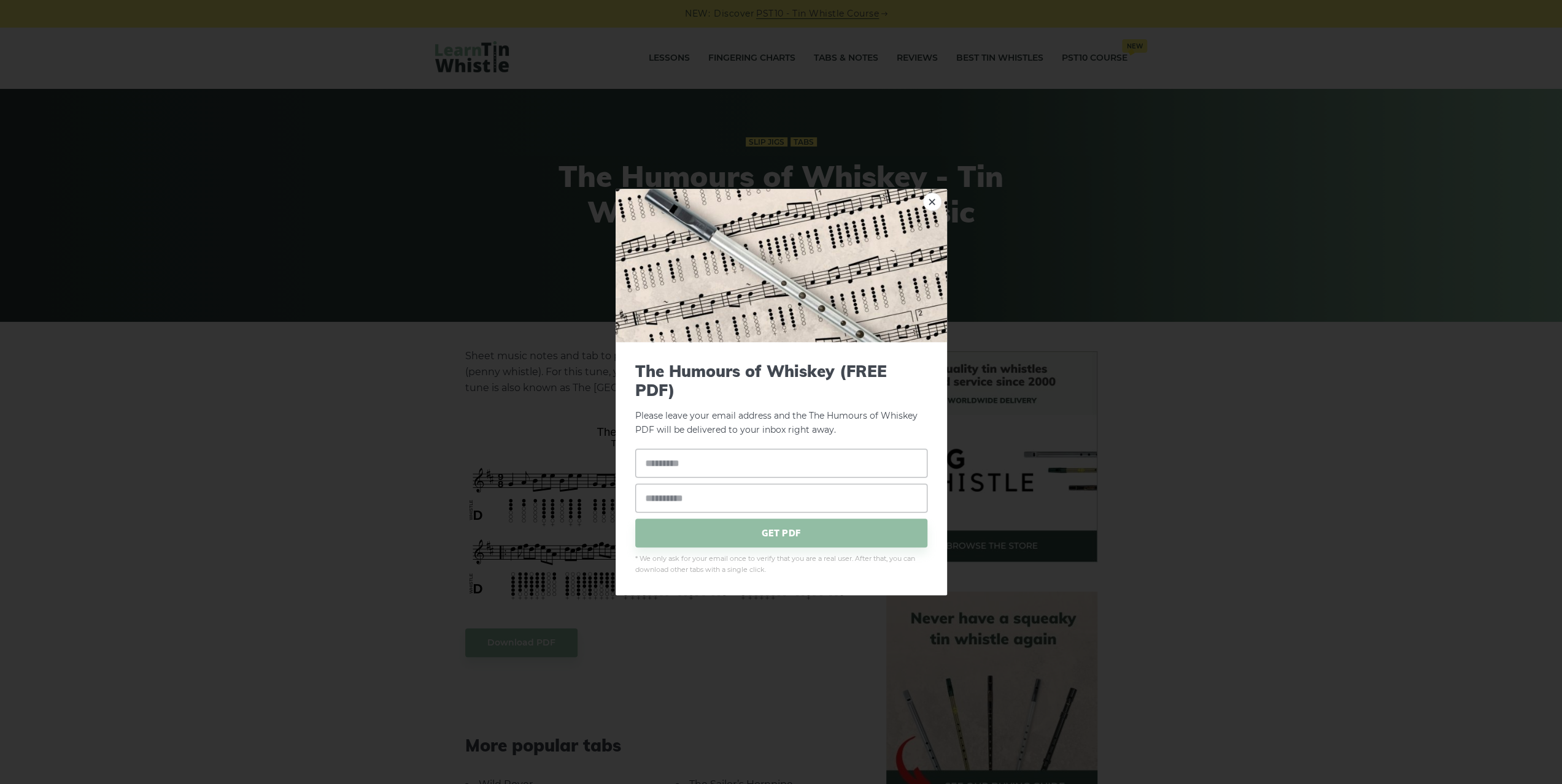
drag, startPoint x: 129, startPoint y: 291, endPoint x: 121, endPoint y: 249, distance: 42.8
click at [128, 291] on div "× The Humours of Whiskey (FREE PDF) Please leave your email address and the The…" at bounding box center [781, 392] width 1562 height 784
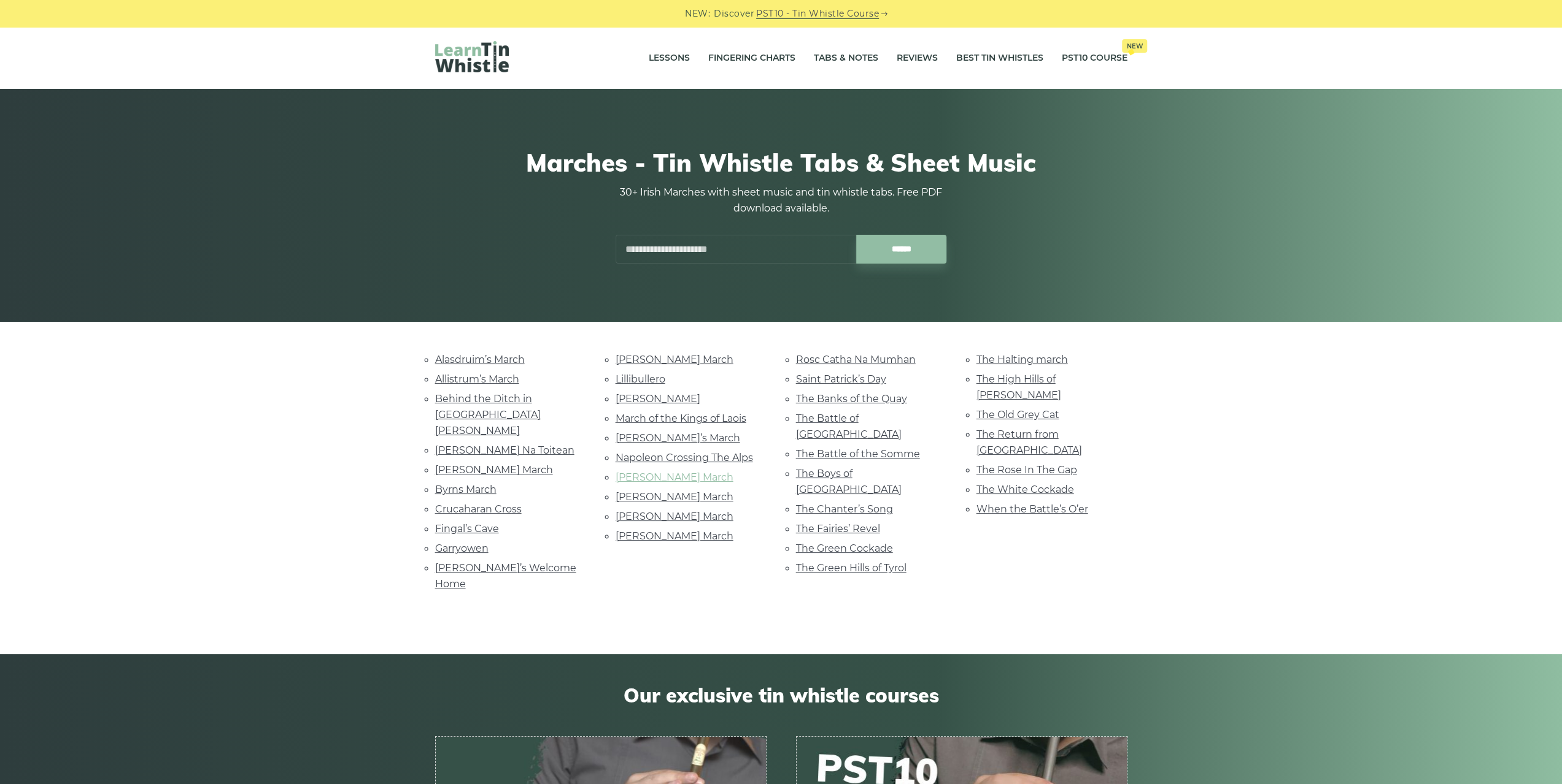
click at [682, 472] on link "[PERSON_NAME] March" at bounding box center [674, 477] width 118 height 11
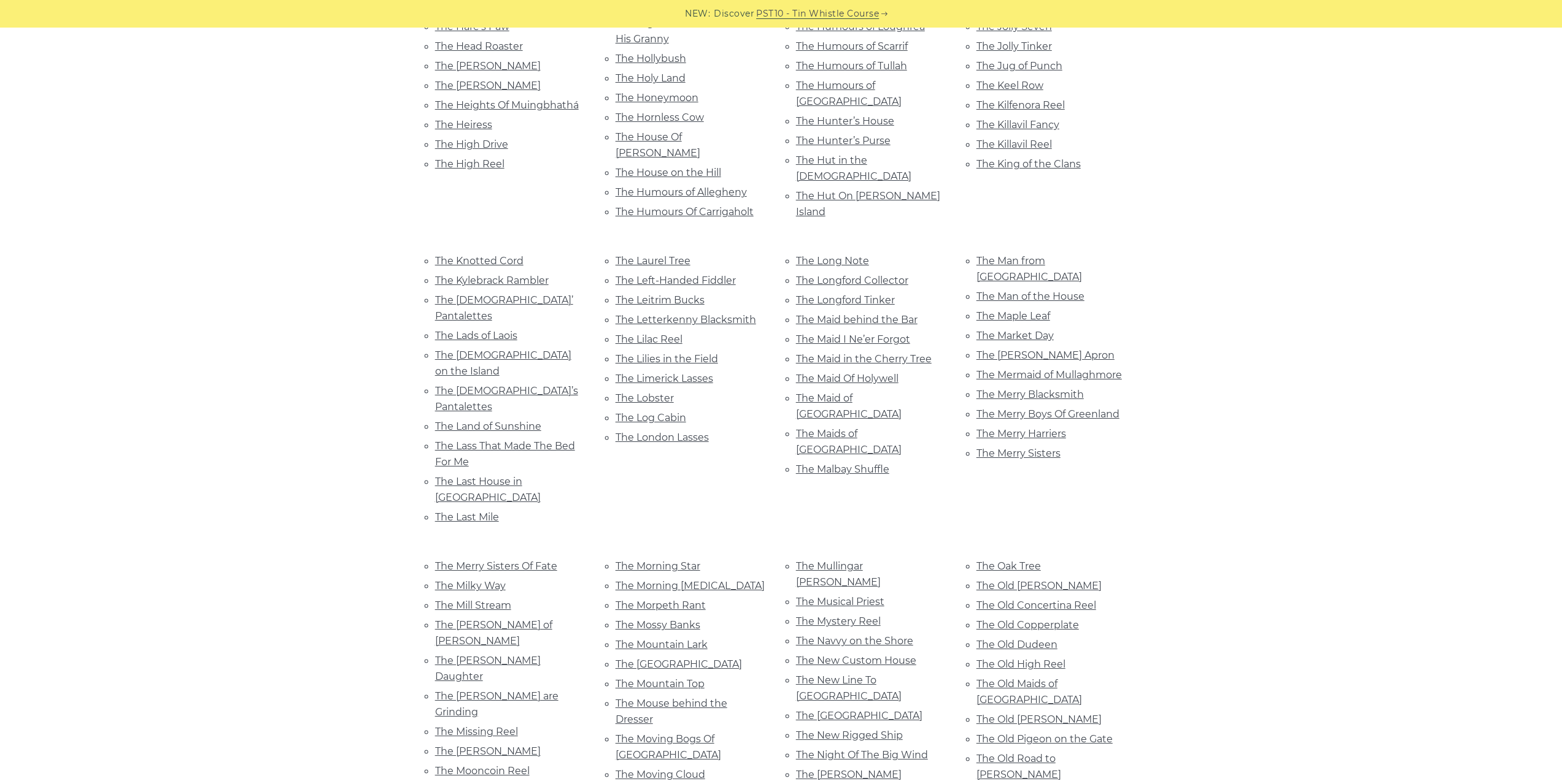
scroll to position [4354, 0]
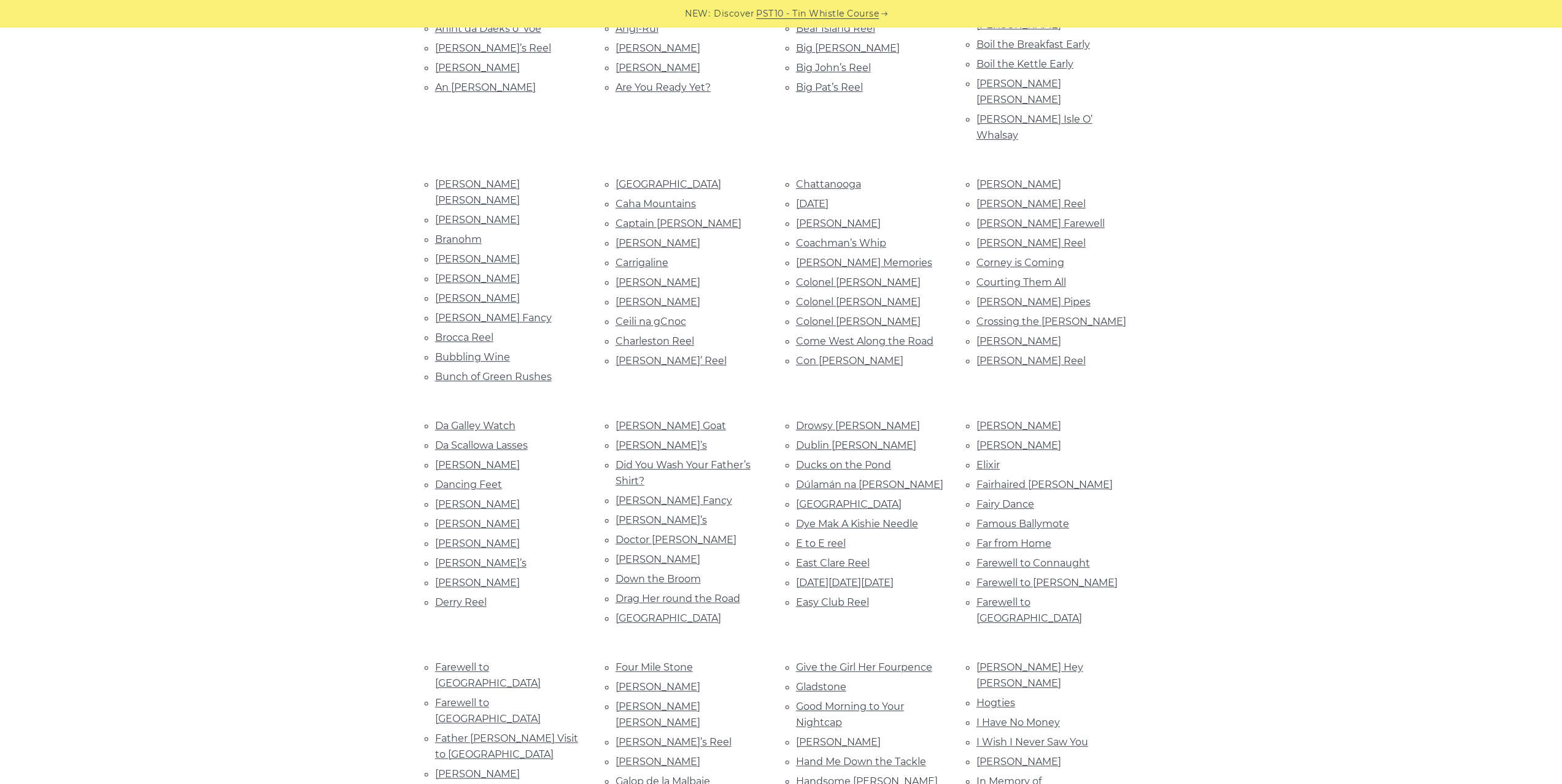
scroll to position [429, 0]
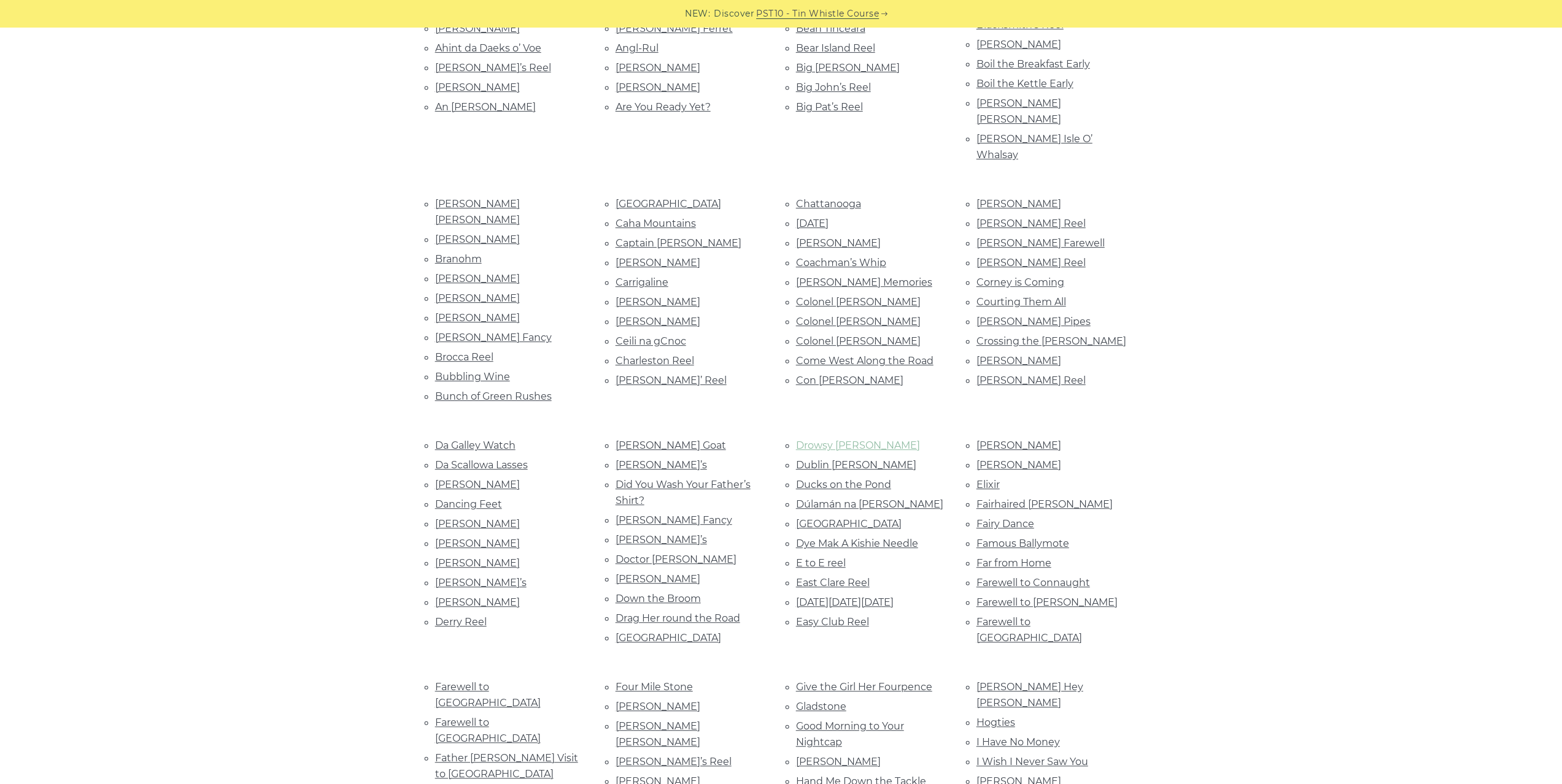
click at [806, 440] on link "Drowsy Maggie" at bounding box center [858, 445] width 124 height 11
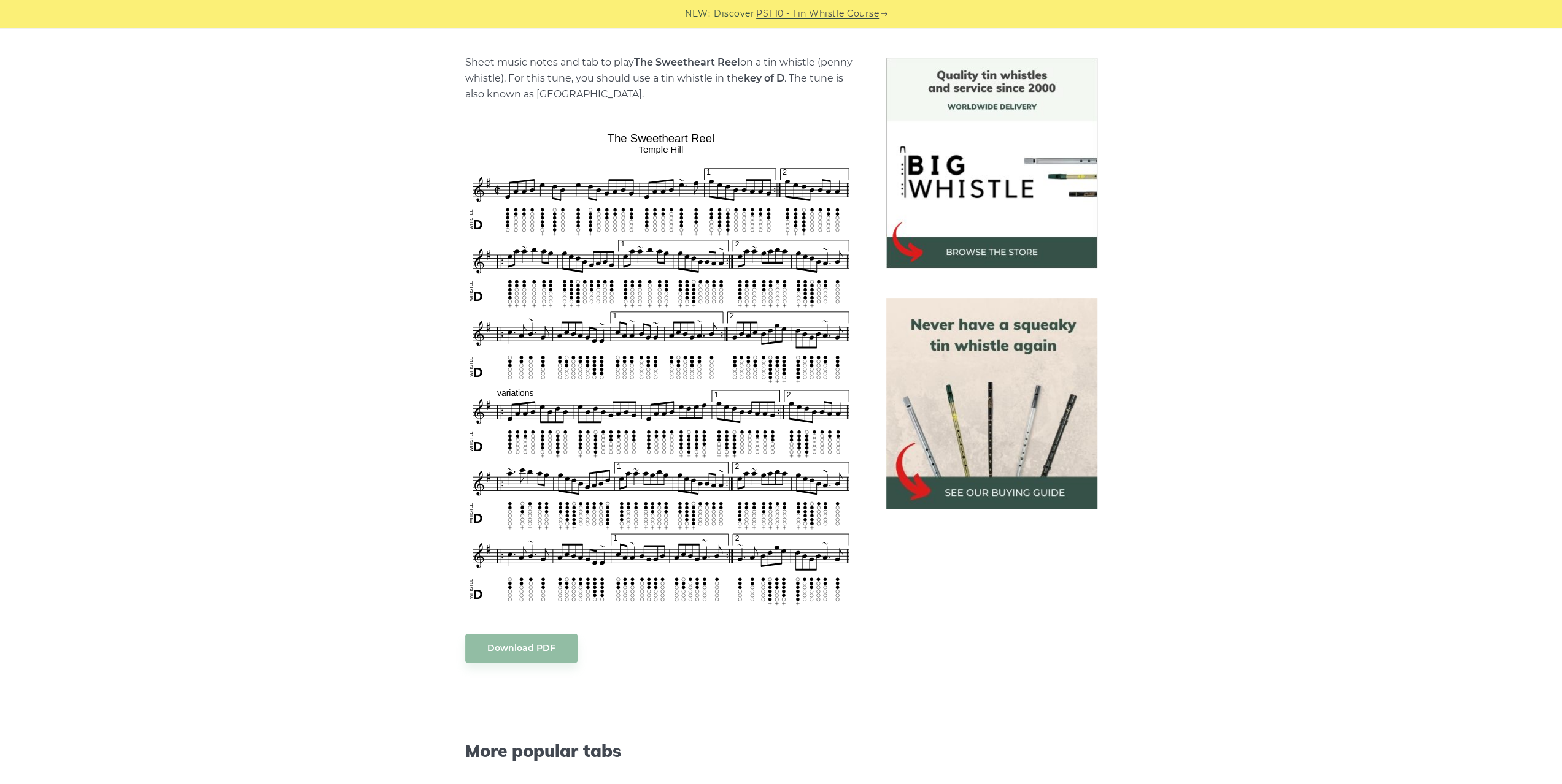
scroll to position [307, 0]
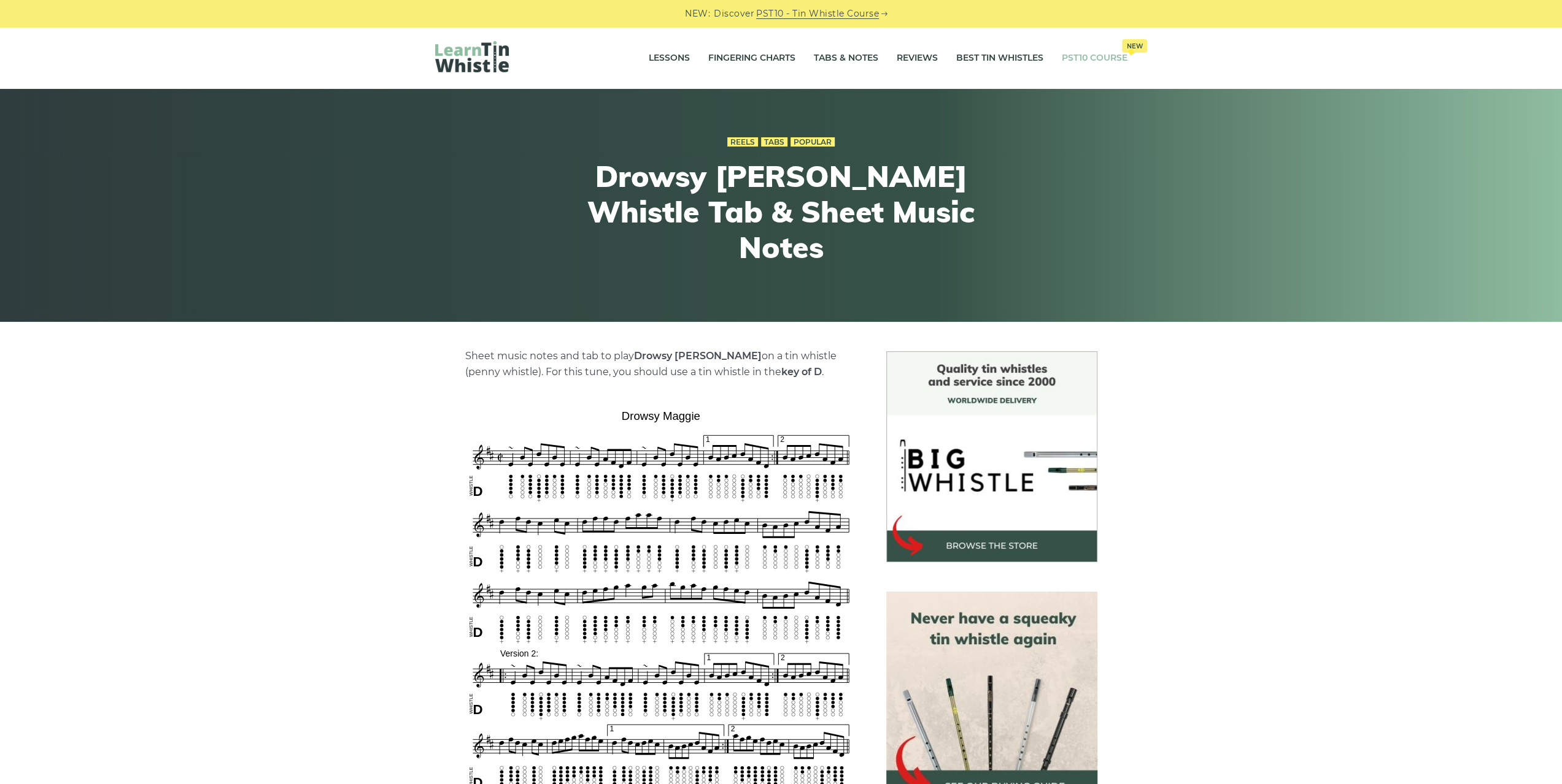
click at [1076, 56] on link "PST10 Course New" at bounding box center [1094, 58] width 66 height 31
click at [676, 59] on link "Lessons" at bounding box center [669, 58] width 41 height 31
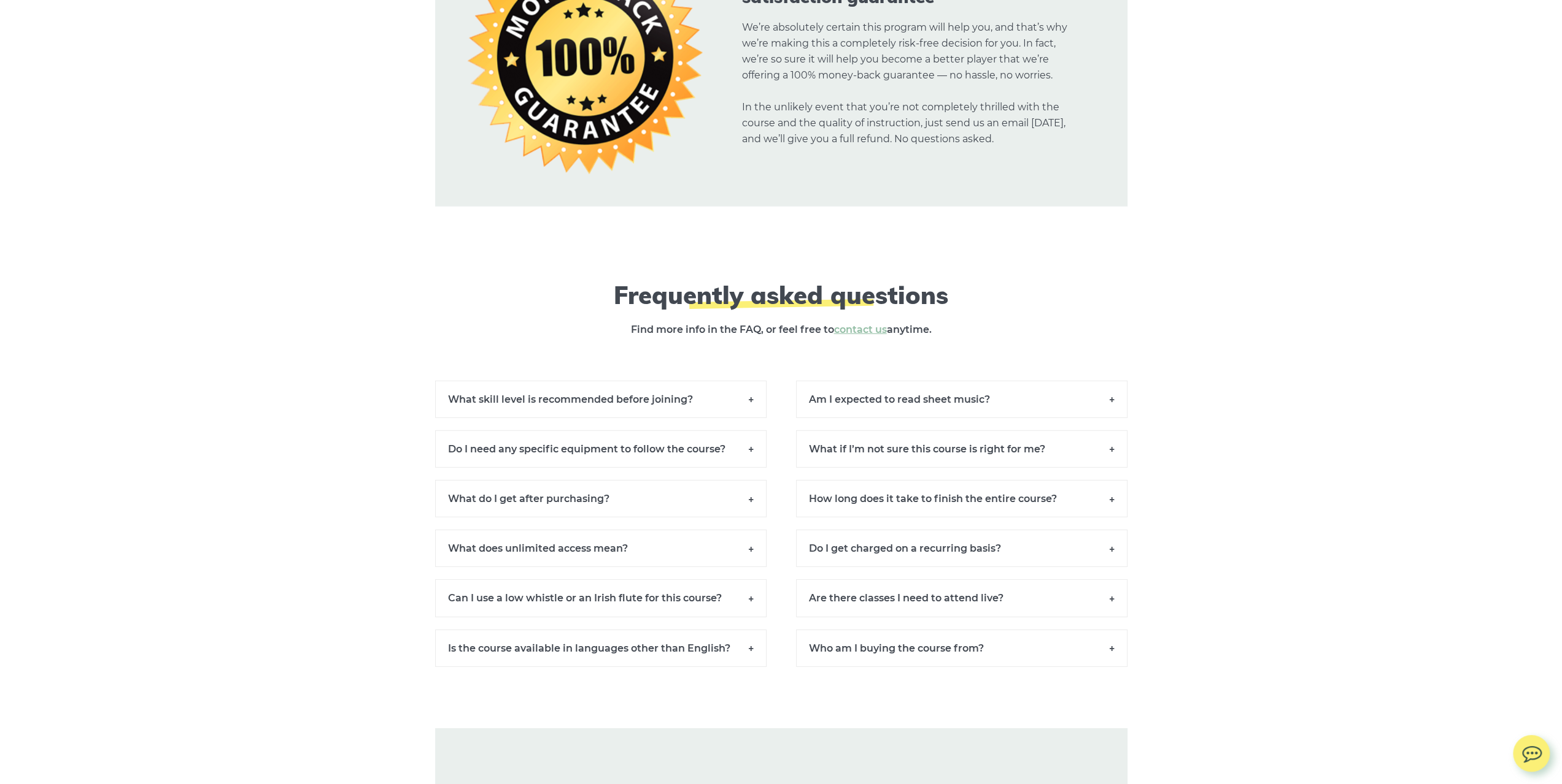
scroll to position [8476, 0]
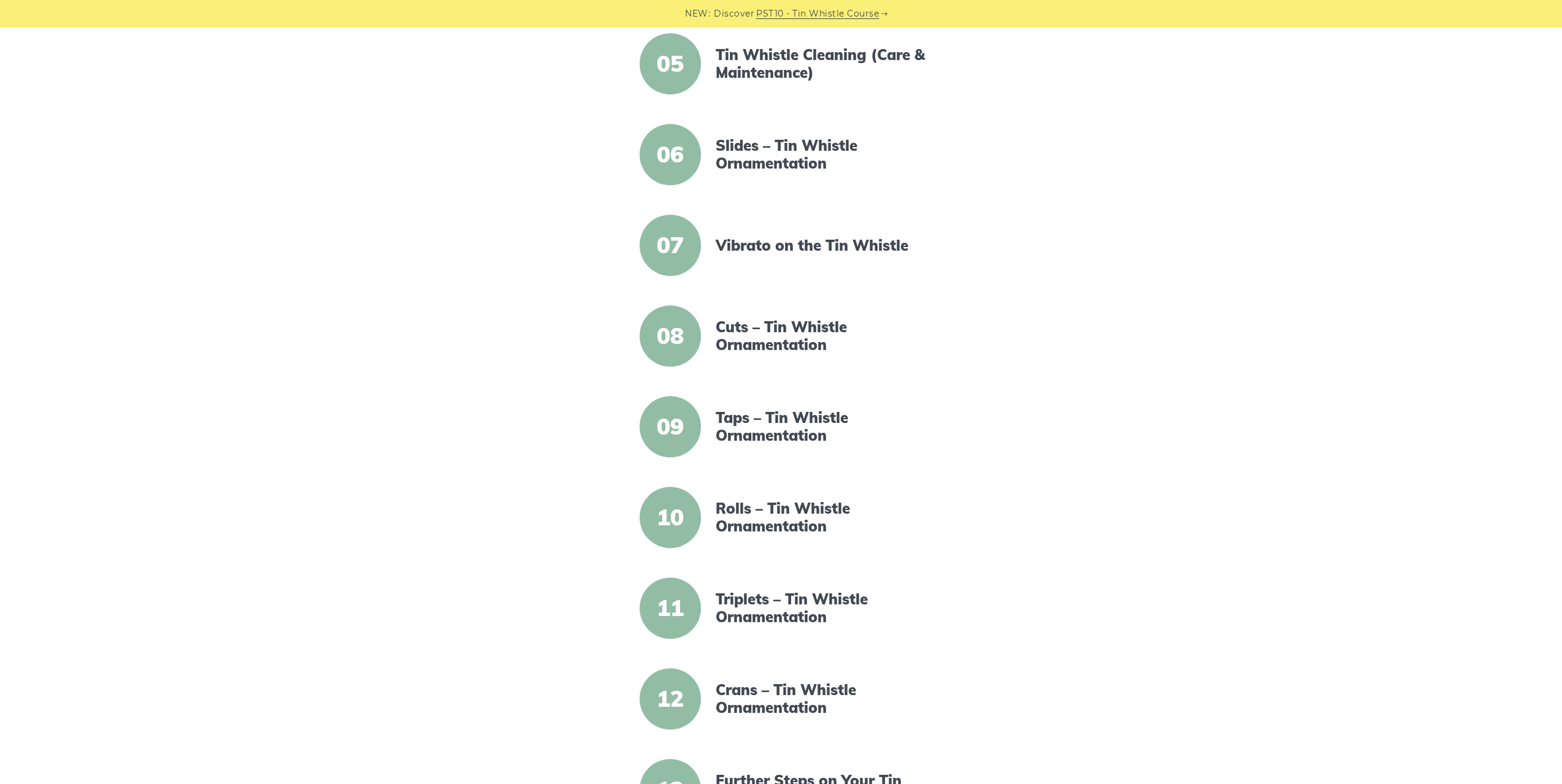
scroll to position [919, 0]
